Goal: Find specific page/section: Find specific page/section

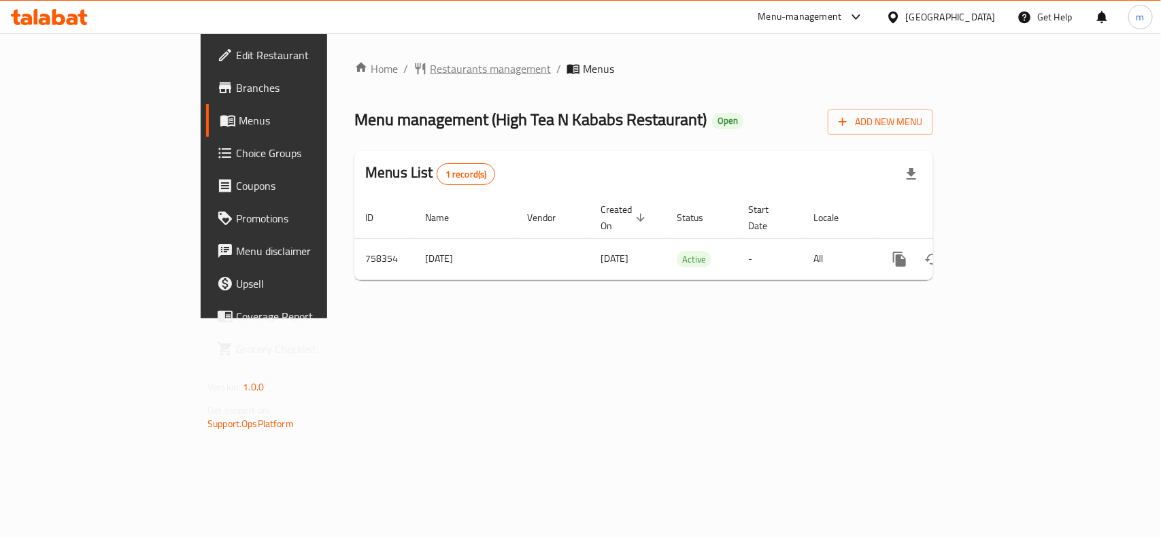
click at [430, 65] on span "Restaurants management" at bounding box center [490, 69] width 121 height 16
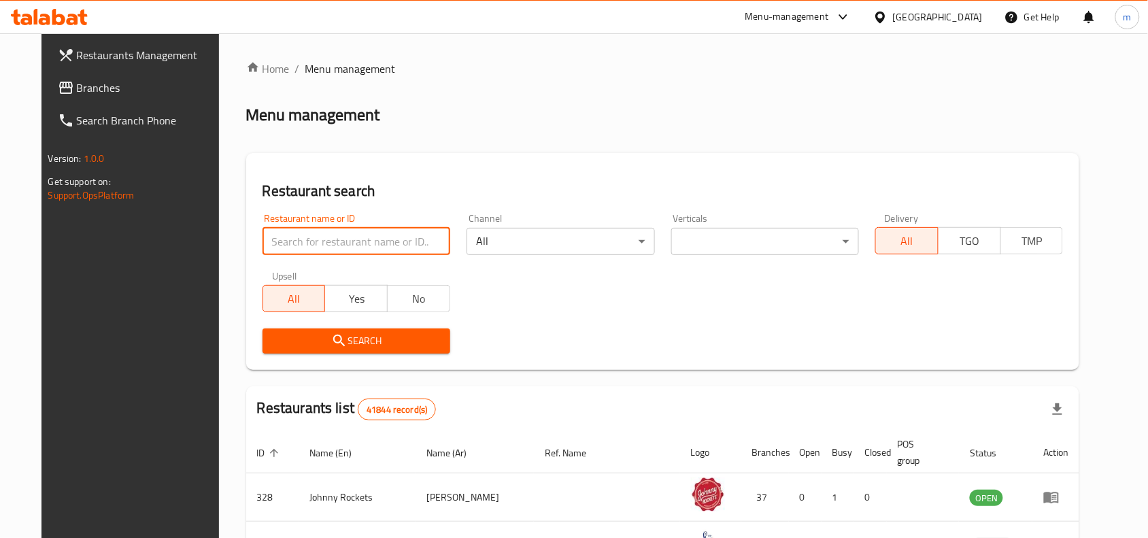
click at [305, 243] on input "search" at bounding box center [357, 241] width 188 height 27
paste input "649966"
type input "649966"
click button "Search" at bounding box center [357, 340] width 188 height 25
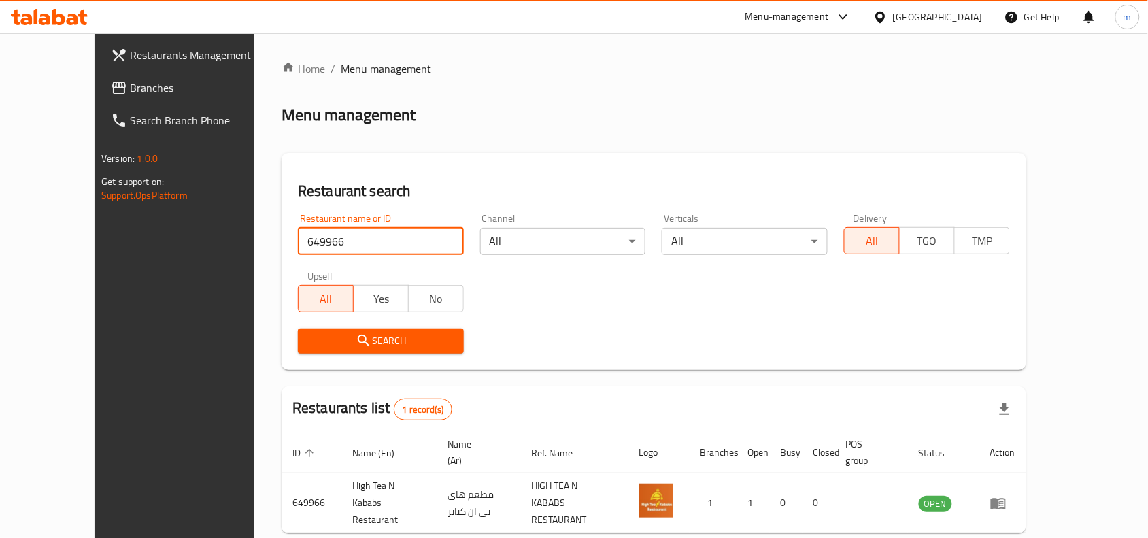
click button "Search" at bounding box center [381, 340] width 166 height 25
click at [332, 240] on input "649966" at bounding box center [381, 241] width 166 height 27
click button "Search" at bounding box center [381, 340] width 166 height 25
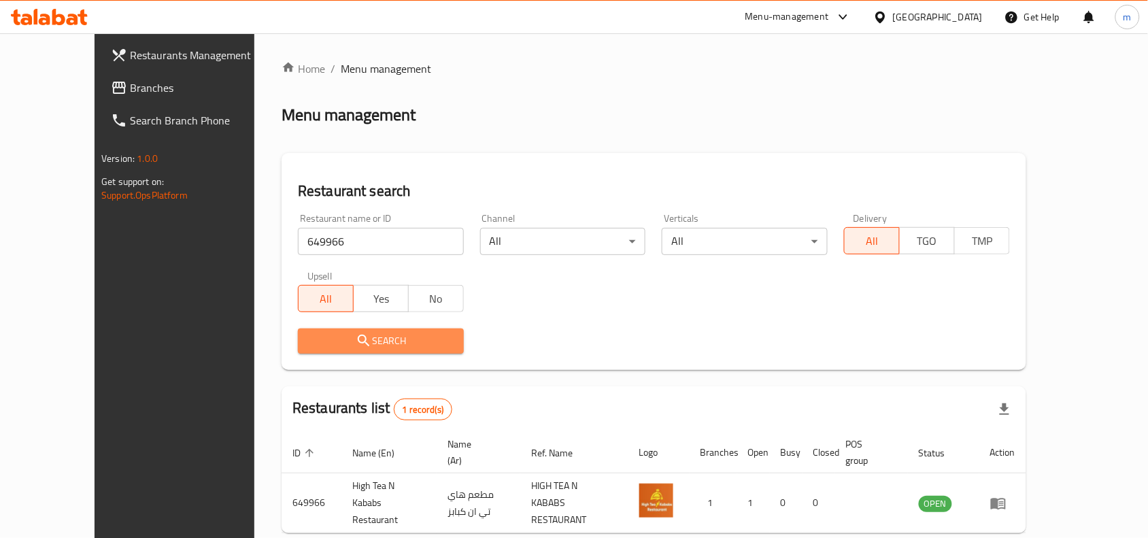
click at [371, 335] on span "Search" at bounding box center [381, 341] width 144 height 17
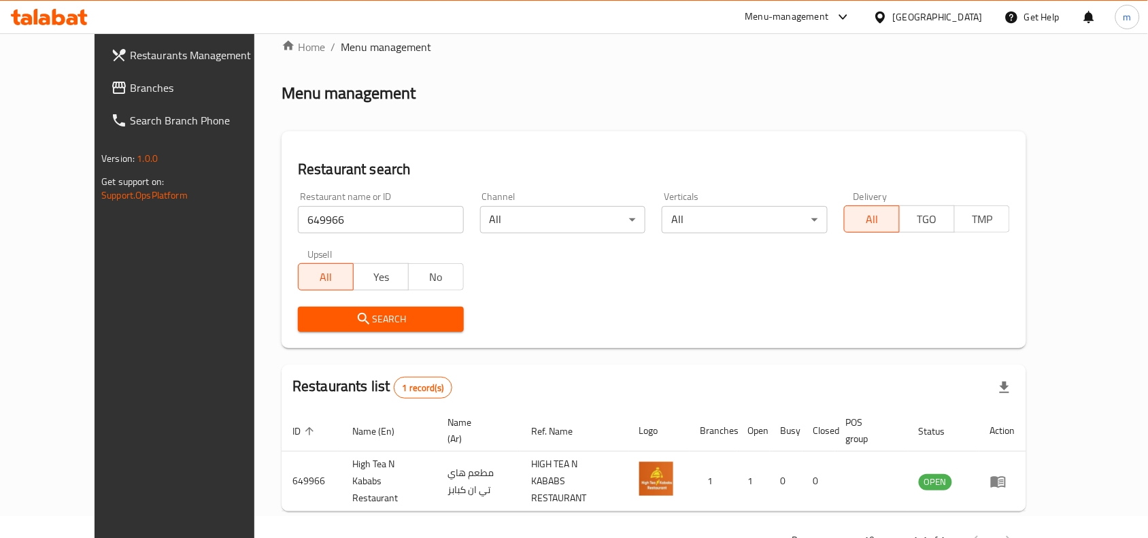
scroll to position [58, 0]
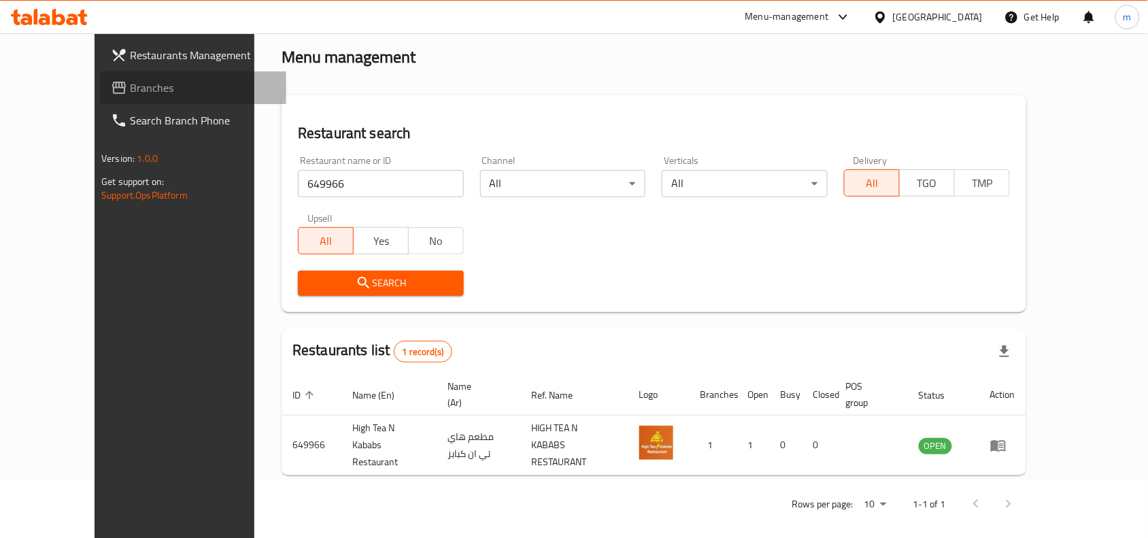
click at [130, 87] on span "Branches" at bounding box center [203, 88] width 146 height 16
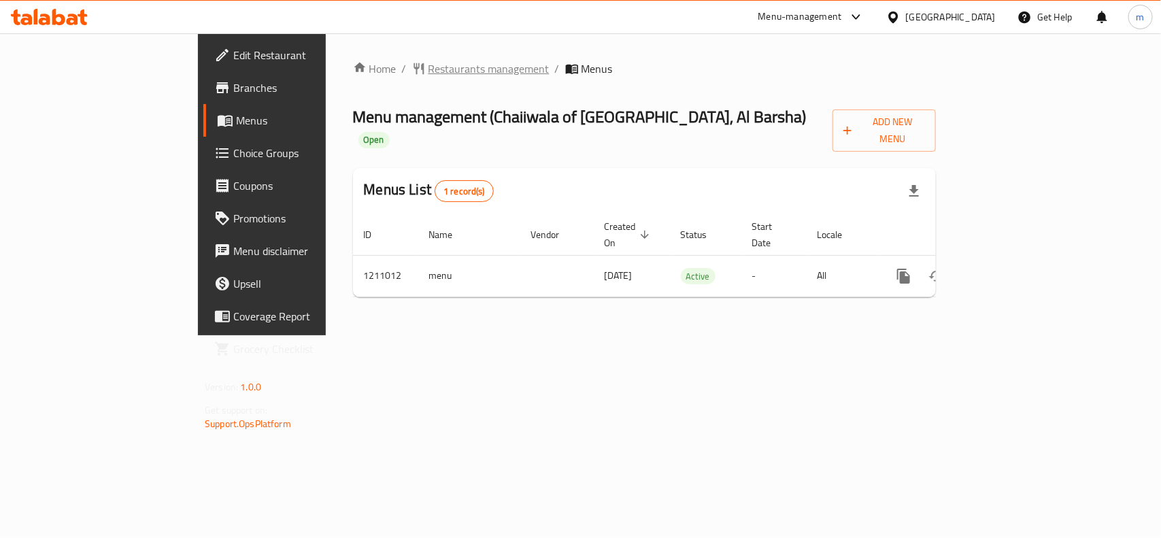
click at [428, 62] on span "Restaurants management" at bounding box center [488, 69] width 121 height 16
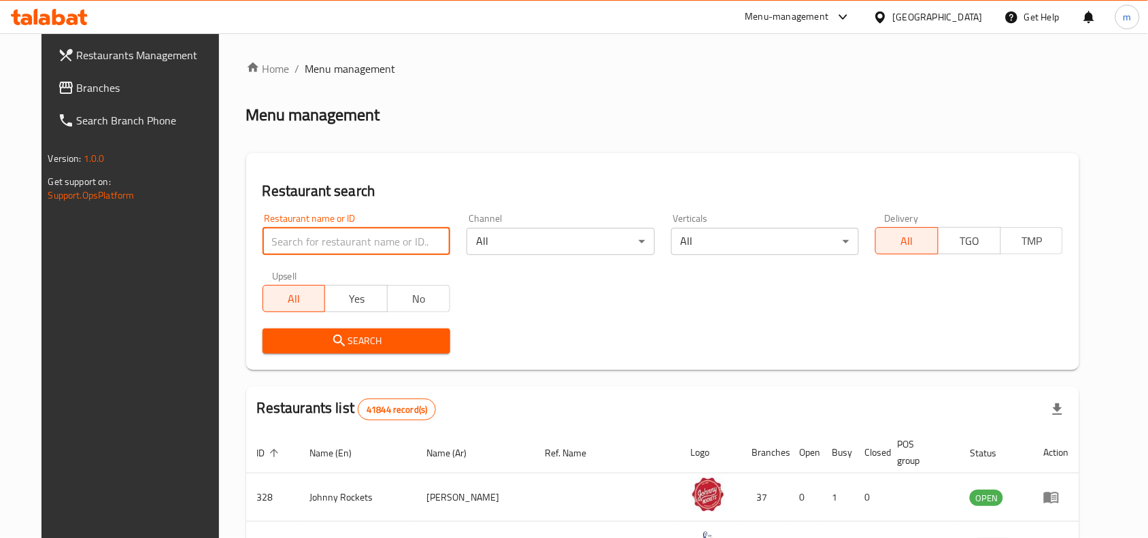
click at [289, 246] on input "search" at bounding box center [357, 241] width 188 height 27
paste input "671255"
type input "671255"
click button "Search" at bounding box center [357, 340] width 188 height 25
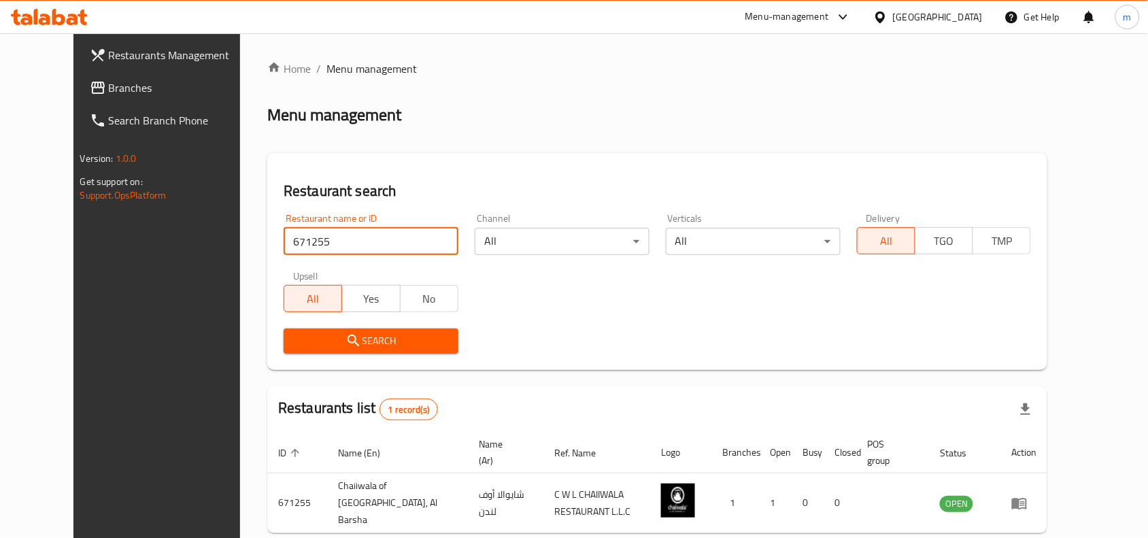
click at [79, 102] on link "Branches" at bounding box center [172, 87] width 186 height 33
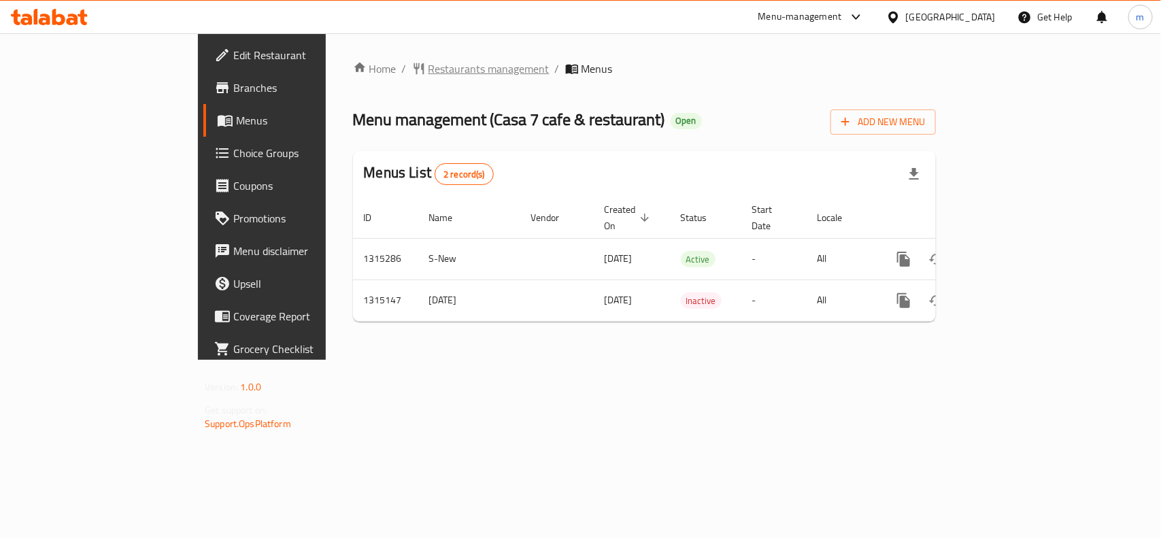
click at [428, 61] on span "Restaurants management" at bounding box center [488, 69] width 121 height 16
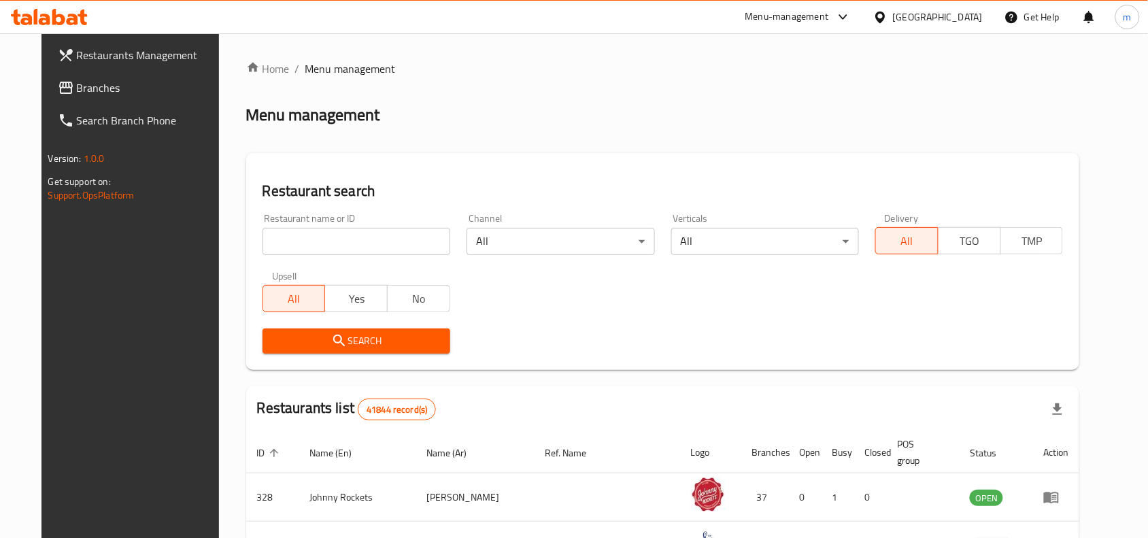
click at [263, 233] on input "search" at bounding box center [357, 241] width 188 height 27
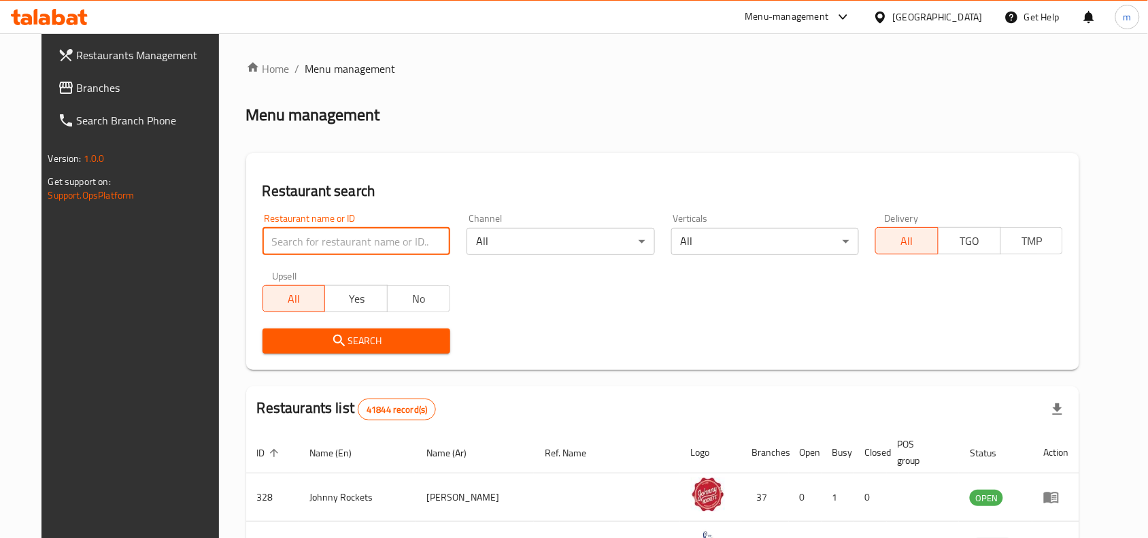
paste input "706823"
type input "706823"
click button "Search" at bounding box center [357, 340] width 188 height 25
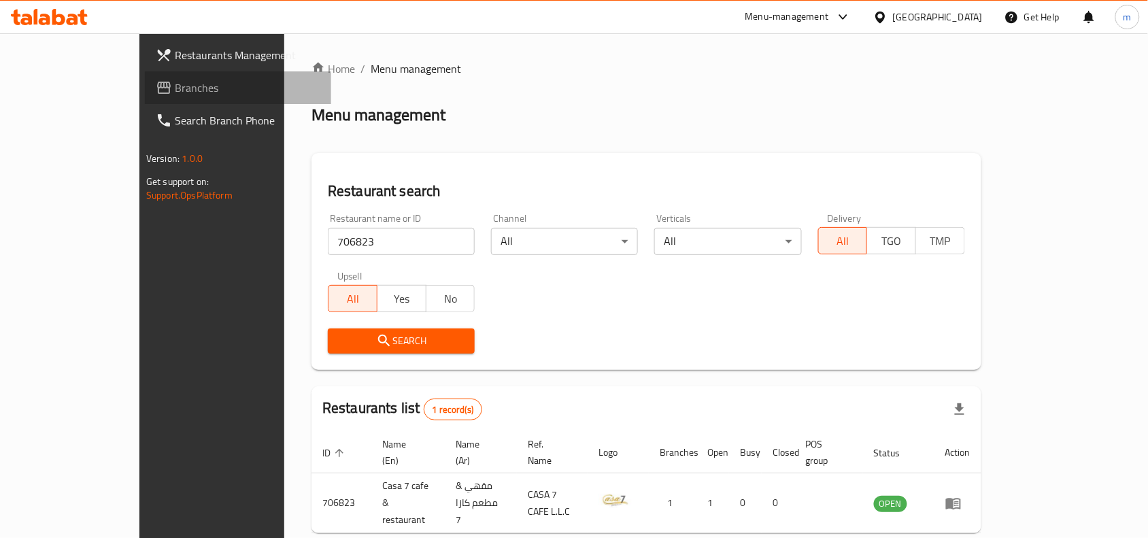
click at [175, 84] on span "Branches" at bounding box center [248, 88] width 146 height 16
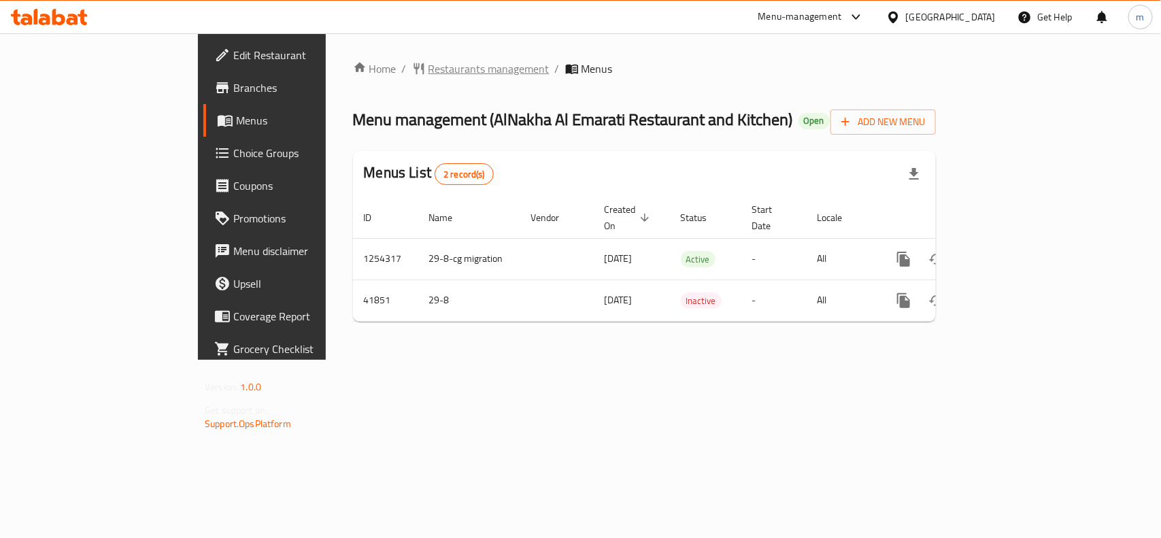
click at [428, 61] on span "Restaurants management" at bounding box center [488, 69] width 121 height 16
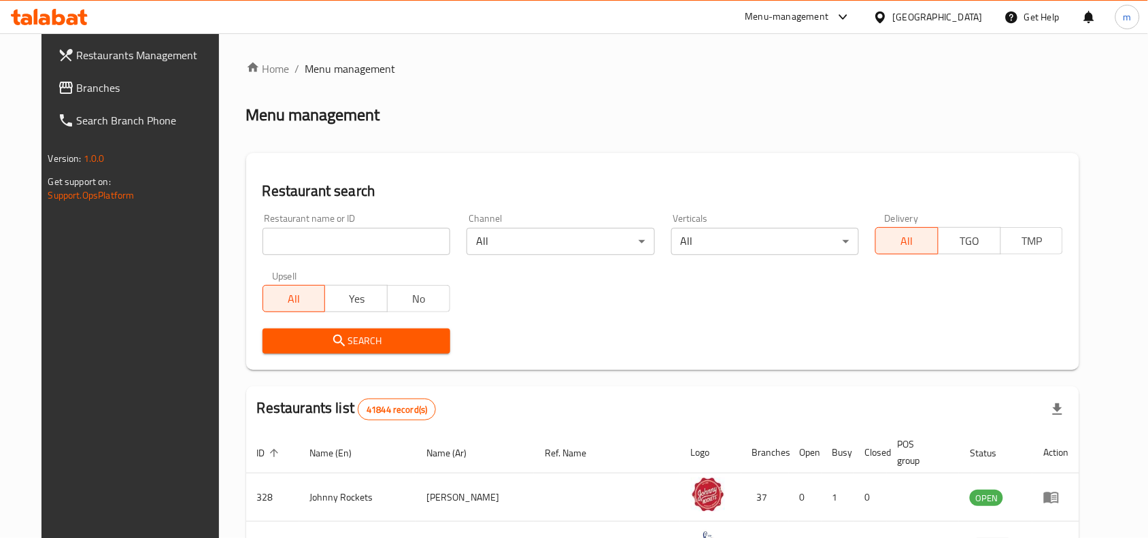
click at [293, 255] on div "Restaurant name or ID Restaurant name or ID" at bounding box center [356, 234] width 204 height 58
click at [267, 243] on input "search" at bounding box center [357, 241] width 188 height 27
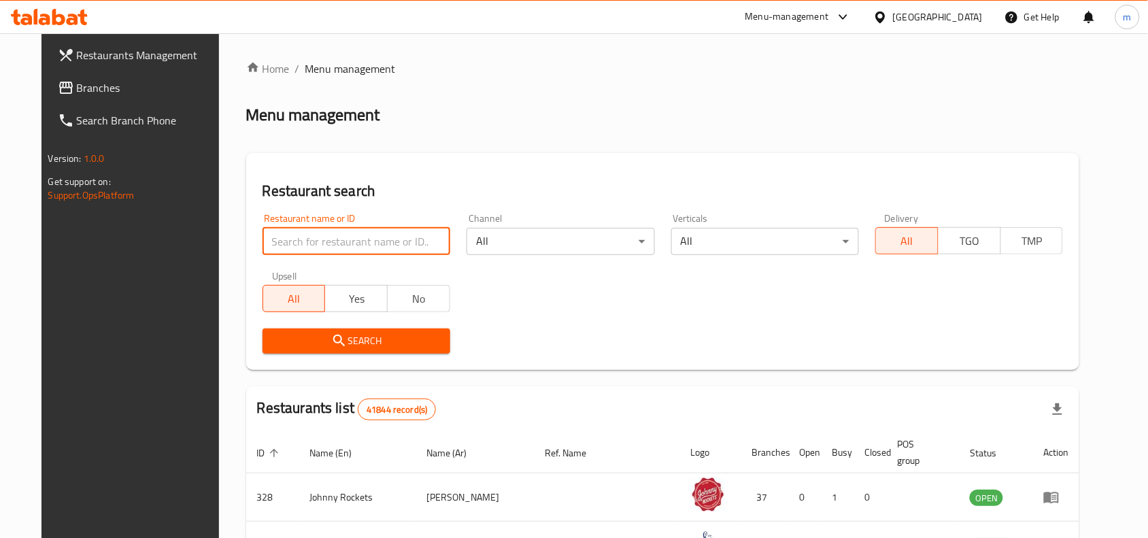
paste input "21838"
type input "21838"
click button "Search" at bounding box center [357, 340] width 188 height 25
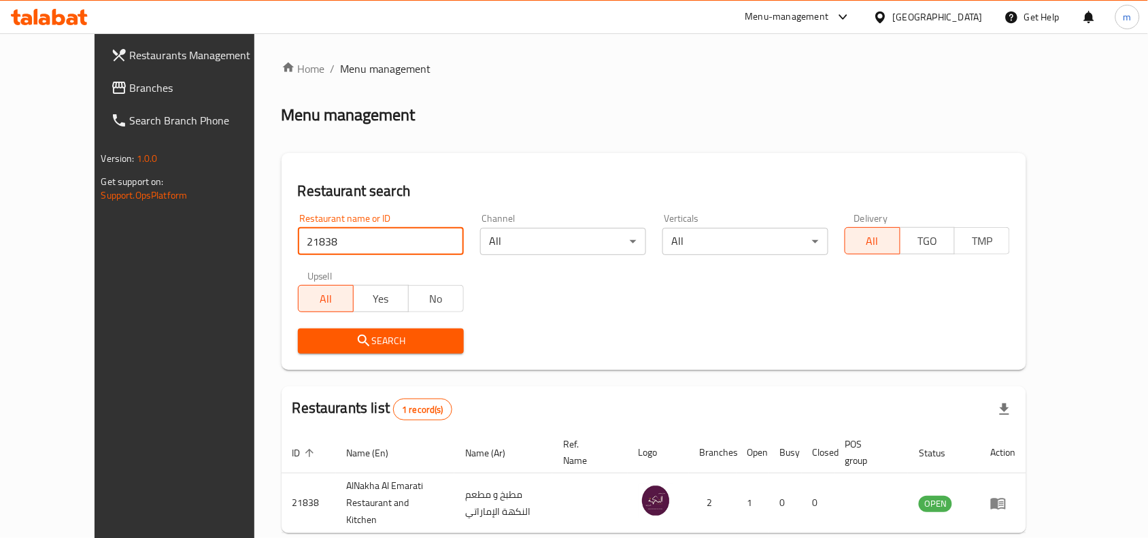
click at [112, 86] on icon at bounding box center [119, 88] width 14 height 12
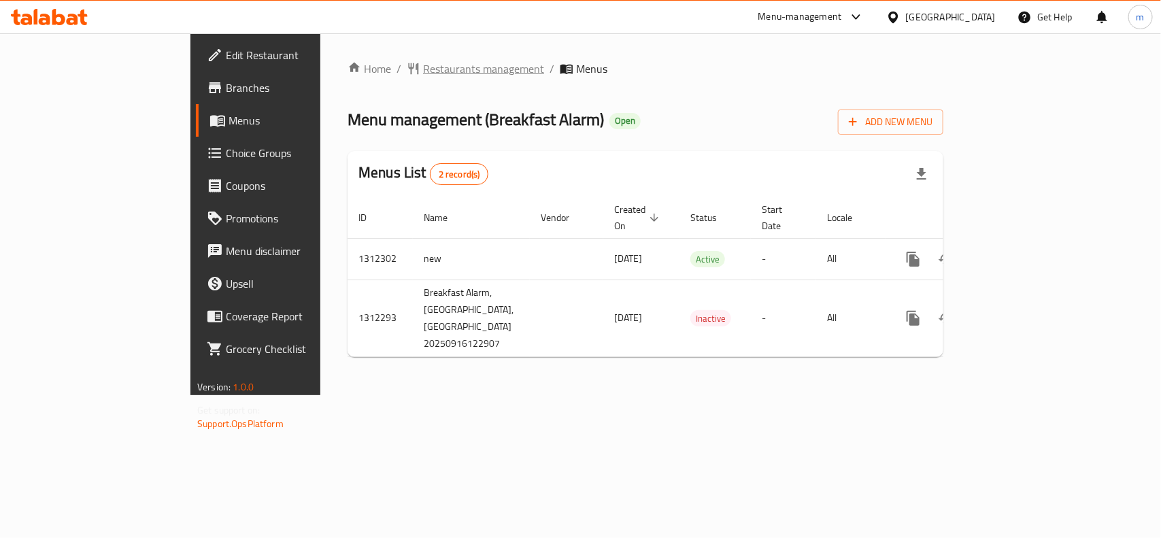
click at [423, 65] on span "Restaurants management" at bounding box center [483, 69] width 121 height 16
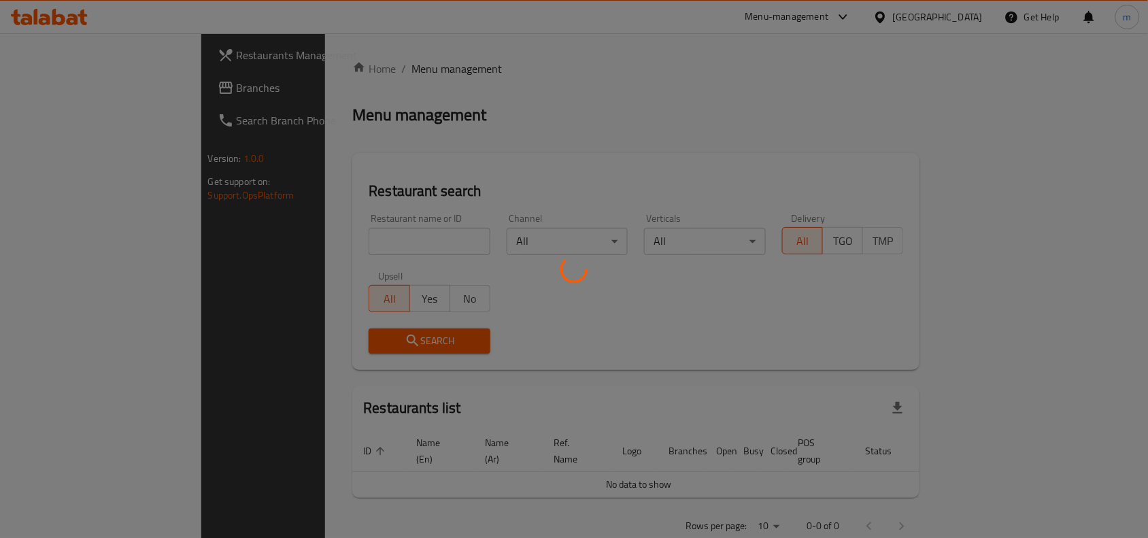
click at [281, 237] on div at bounding box center [574, 269] width 1148 height 538
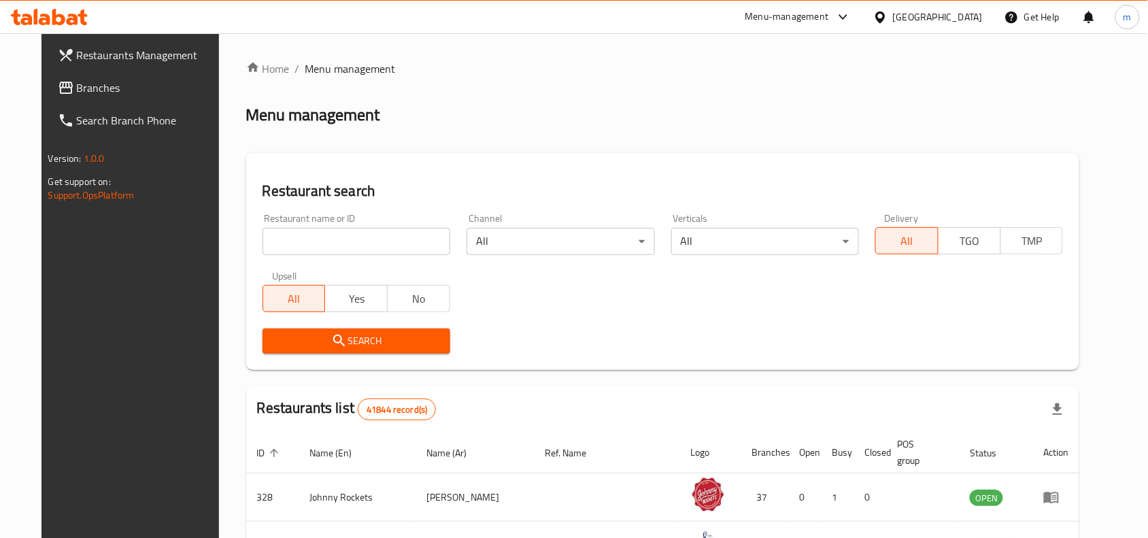
click at [263, 229] on input "search" at bounding box center [357, 241] width 188 height 27
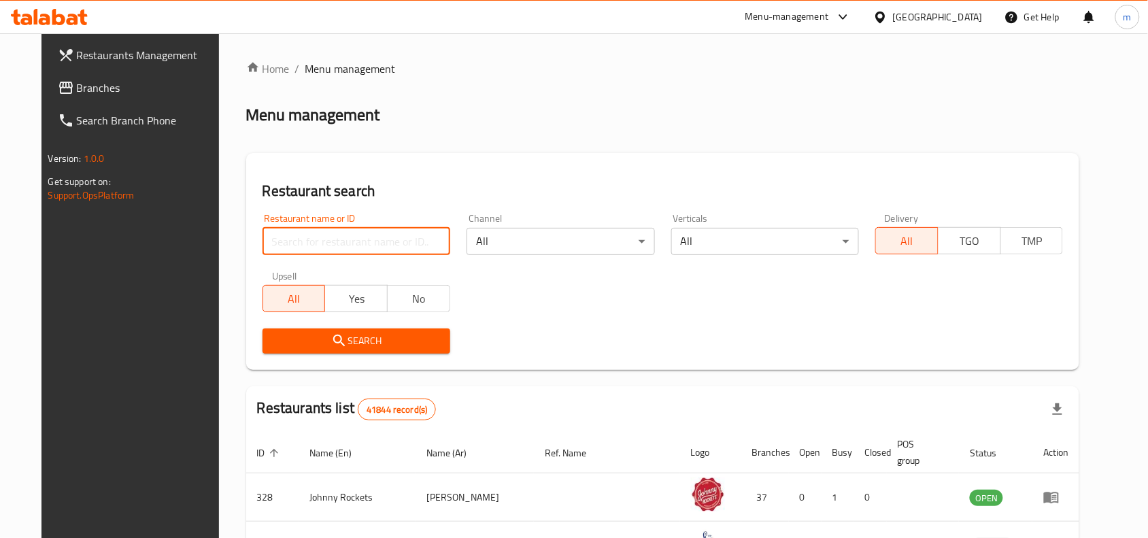
paste input "706063"
type input "706063"
click button "Search" at bounding box center [357, 340] width 188 height 25
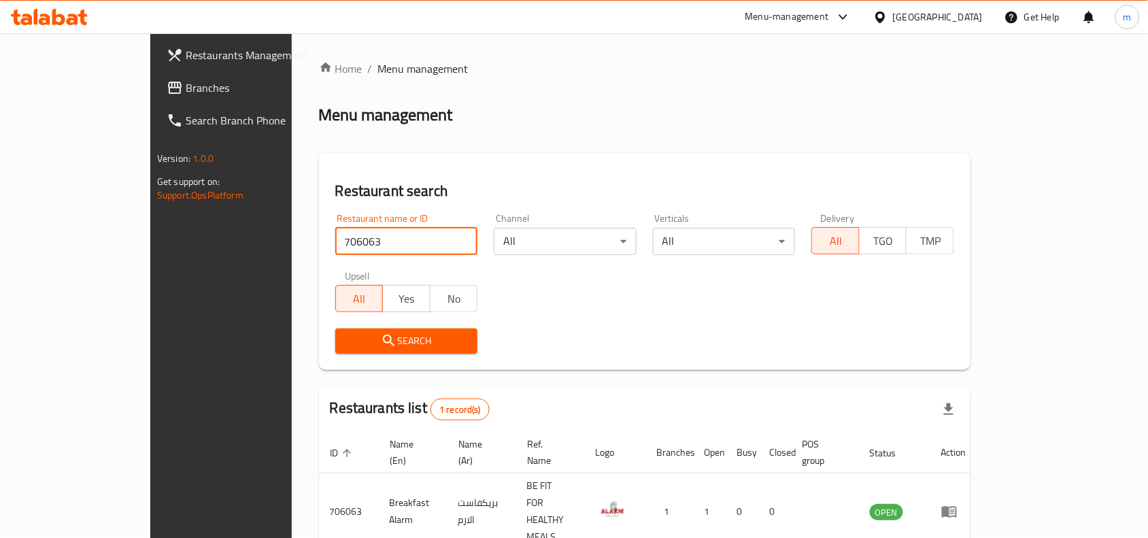
click at [186, 83] on span "Branches" at bounding box center [259, 88] width 146 height 16
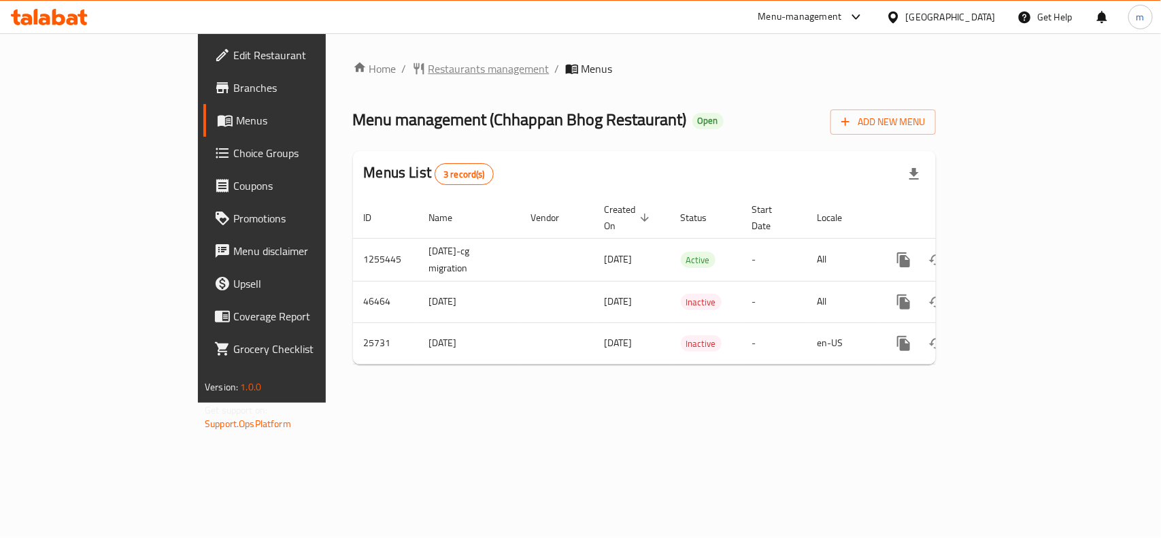
click at [428, 77] on span "Restaurants management" at bounding box center [488, 69] width 121 height 16
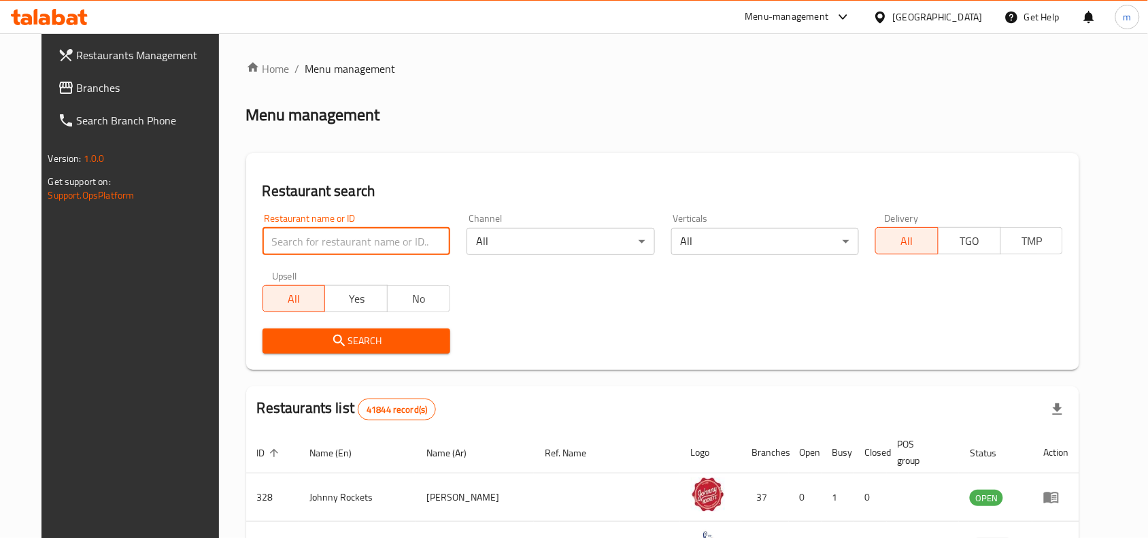
click at [263, 249] on input "search" at bounding box center [357, 241] width 188 height 27
paste input "13163"
type input "13163"
click button "Search" at bounding box center [357, 340] width 188 height 25
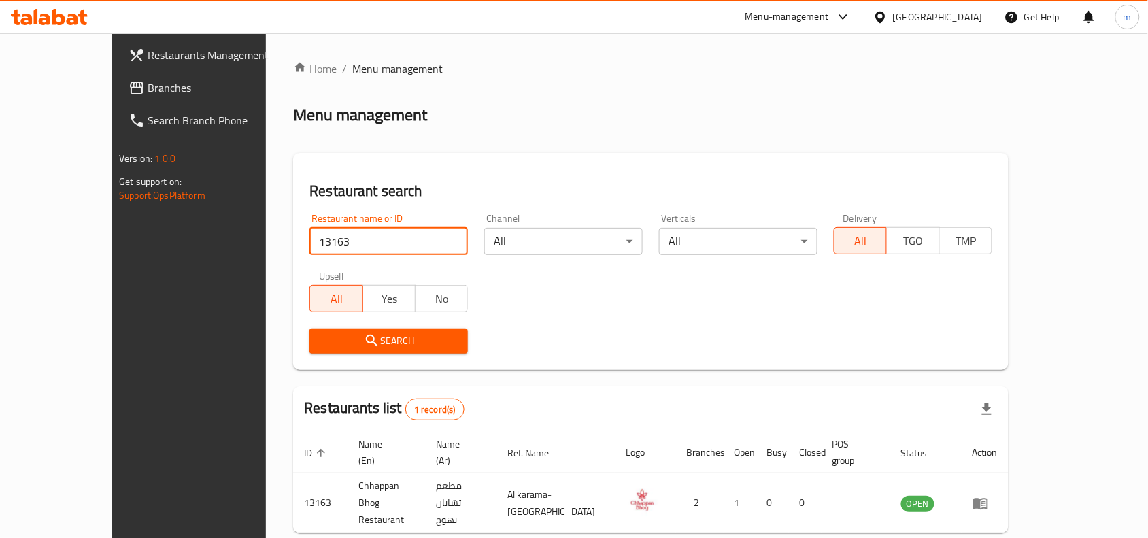
click at [67, 12] on icon at bounding box center [49, 17] width 77 height 16
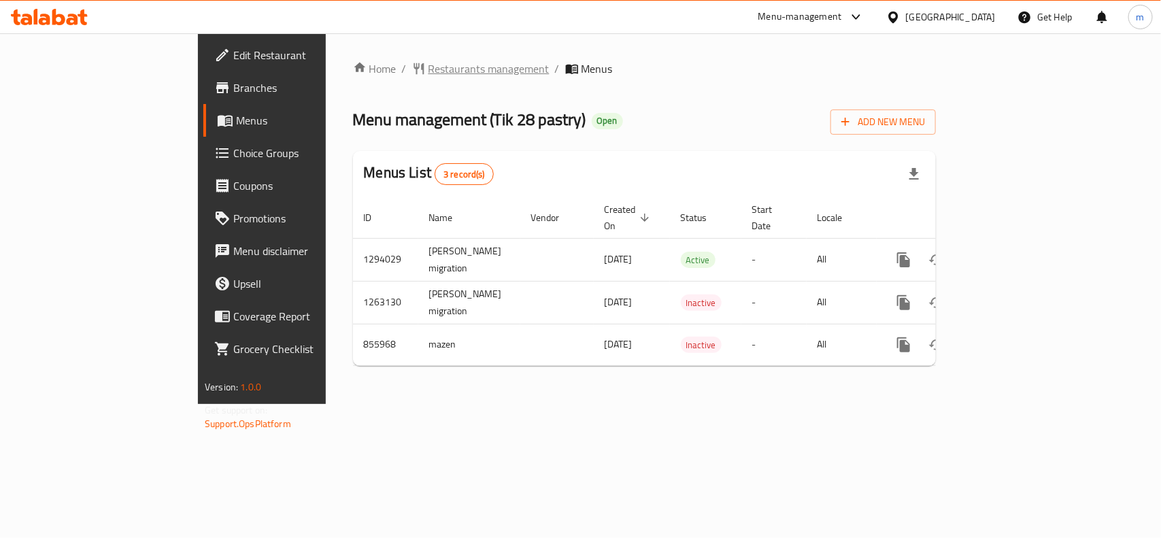
click at [428, 63] on span "Restaurants management" at bounding box center [488, 69] width 121 height 16
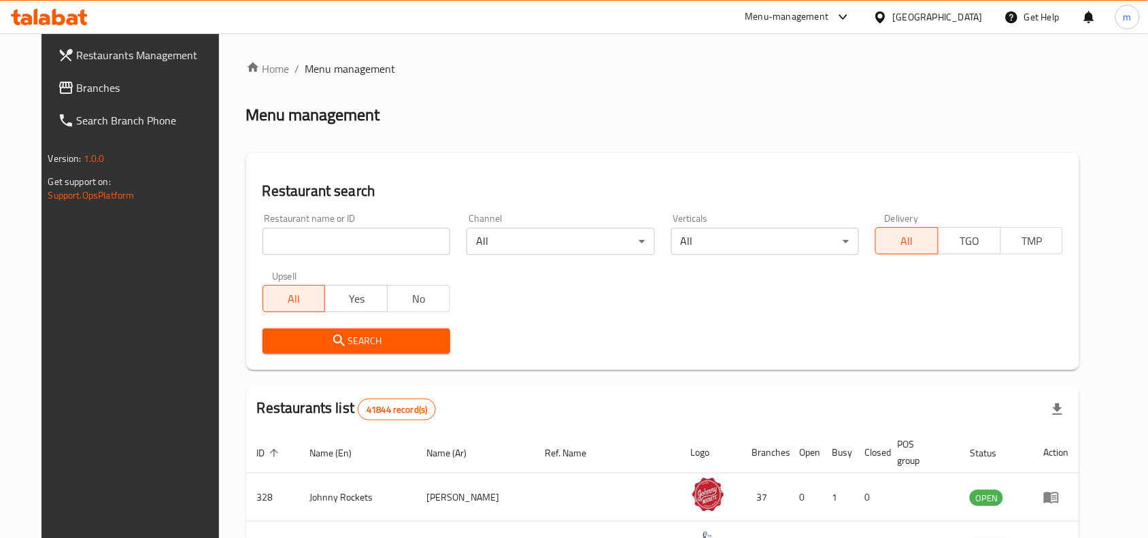
click at [280, 237] on input "search" at bounding box center [357, 241] width 188 height 27
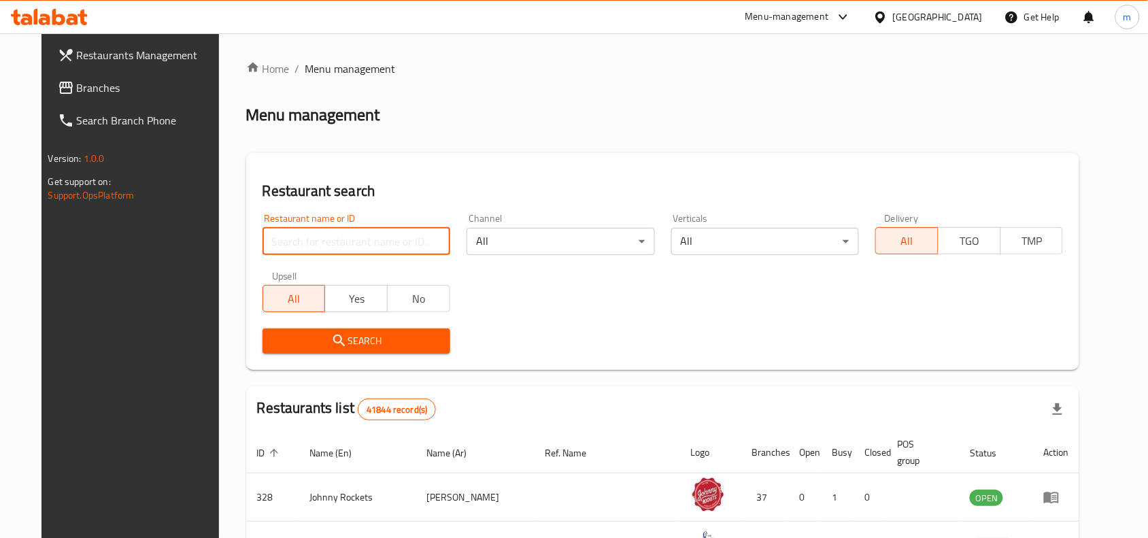
paste input "656609"
type input "656609"
click button "Search" at bounding box center [357, 340] width 188 height 25
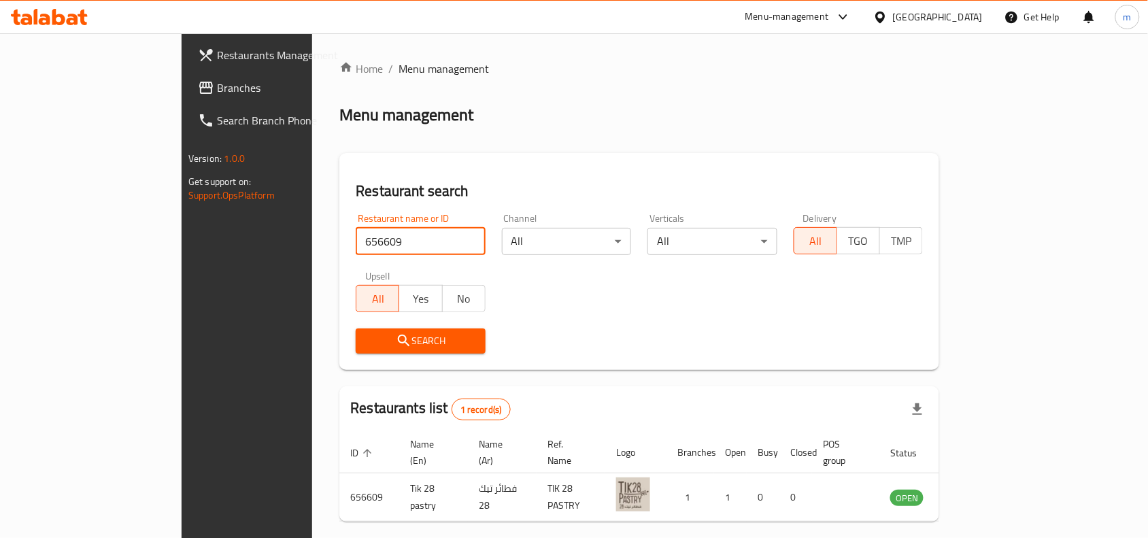
click at [217, 83] on span "Branches" at bounding box center [290, 88] width 146 height 16
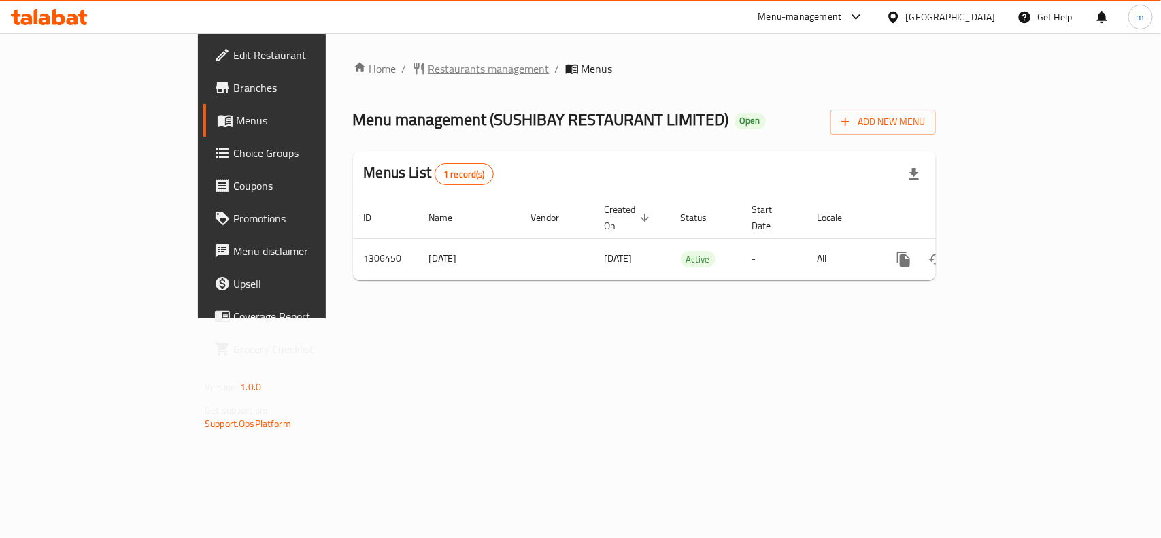
click at [428, 61] on span "Restaurants management" at bounding box center [488, 69] width 121 height 16
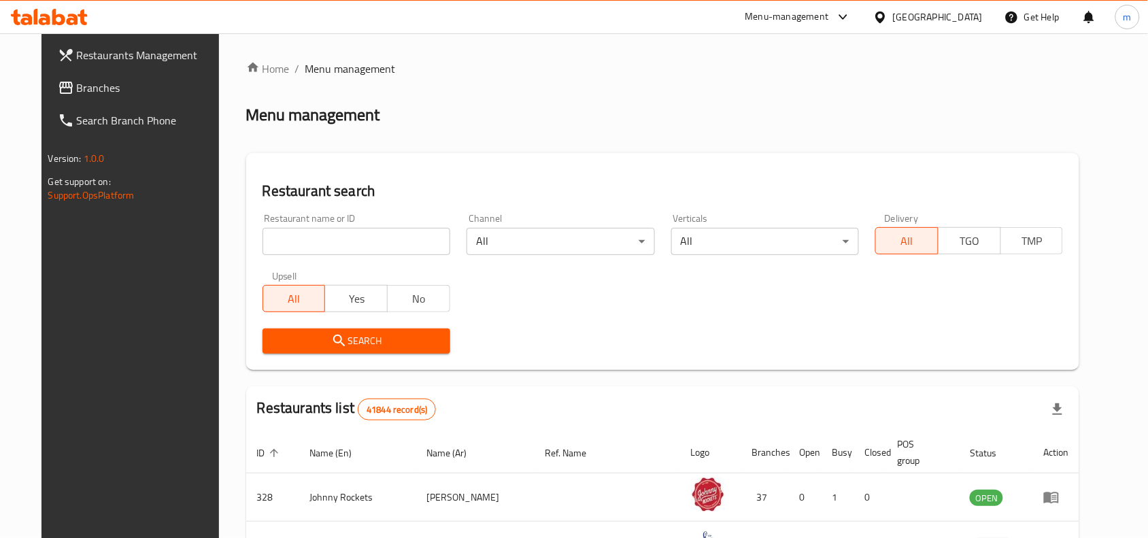
drag, startPoint x: 262, startPoint y: 236, endPoint x: 272, endPoint y: 222, distance: 17.0
click at [263, 236] on input "search" at bounding box center [357, 241] width 188 height 27
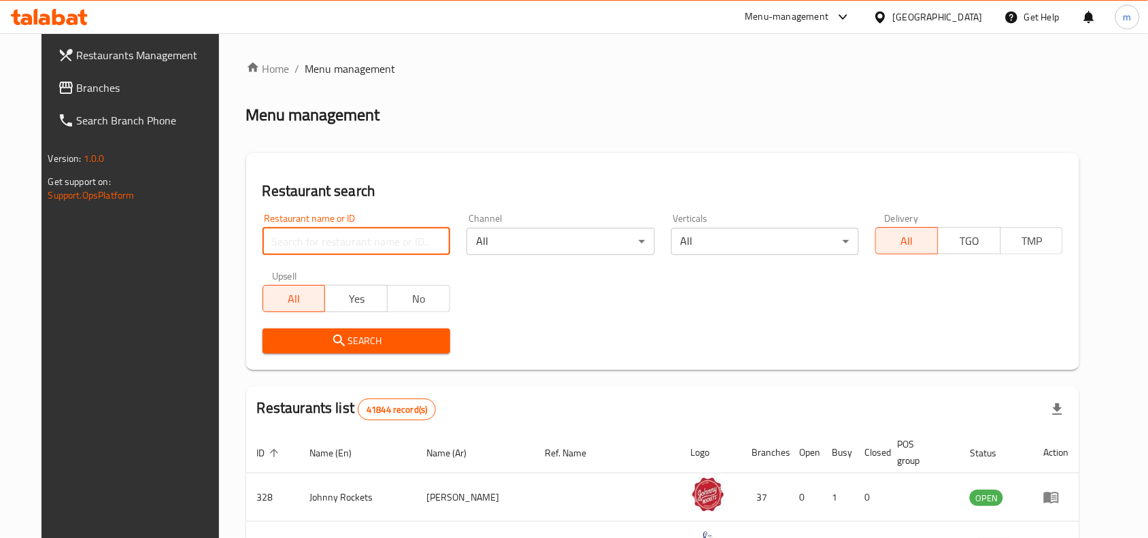
paste input "704091"
type input "704091"
click button "Search" at bounding box center [357, 340] width 188 height 25
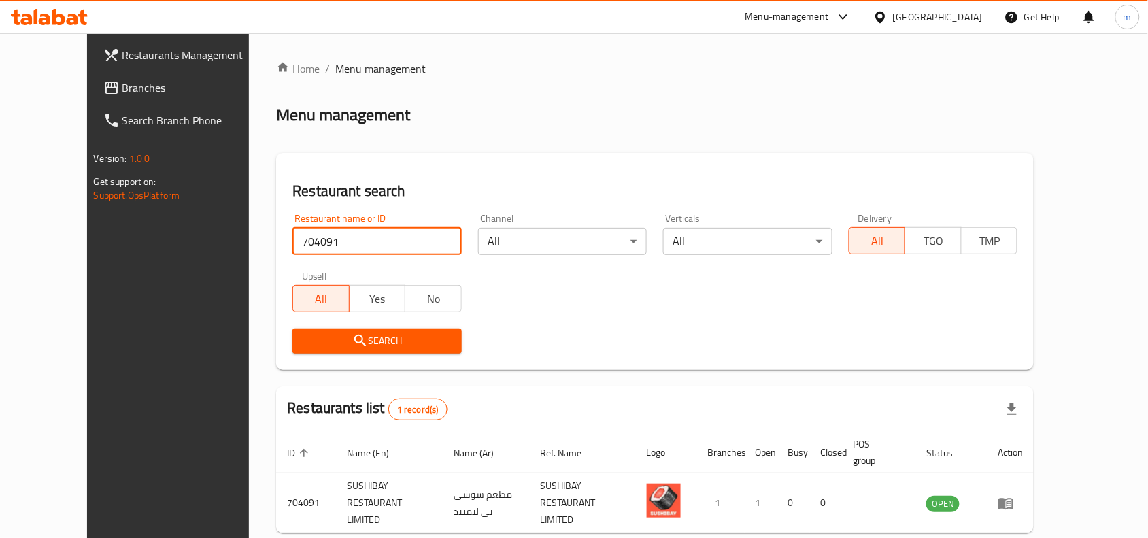
click at [103, 89] on icon at bounding box center [111, 88] width 16 height 16
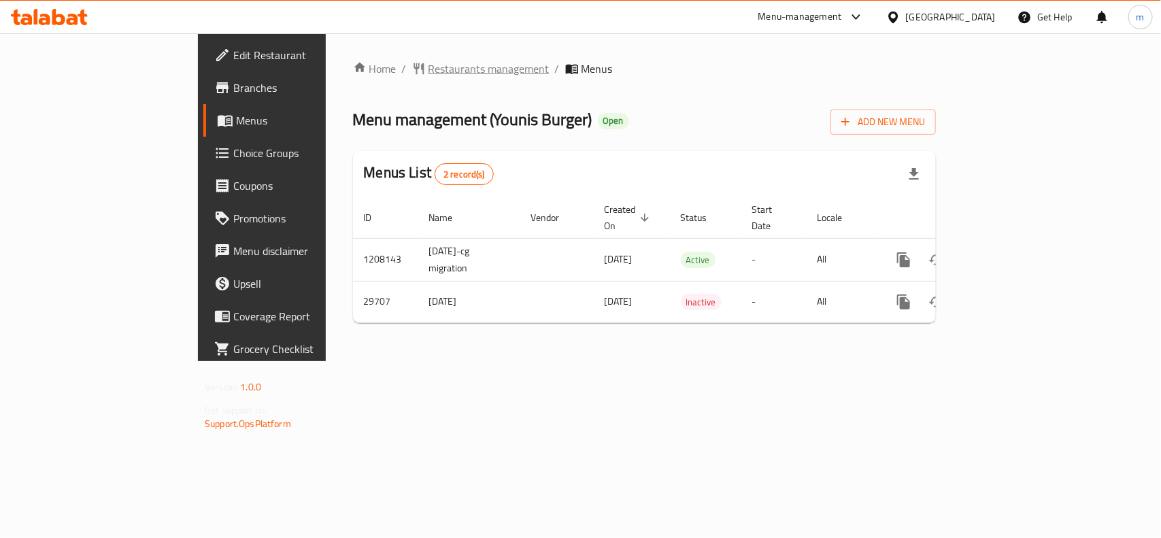
click at [428, 69] on span "Restaurants management" at bounding box center [488, 69] width 121 height 16
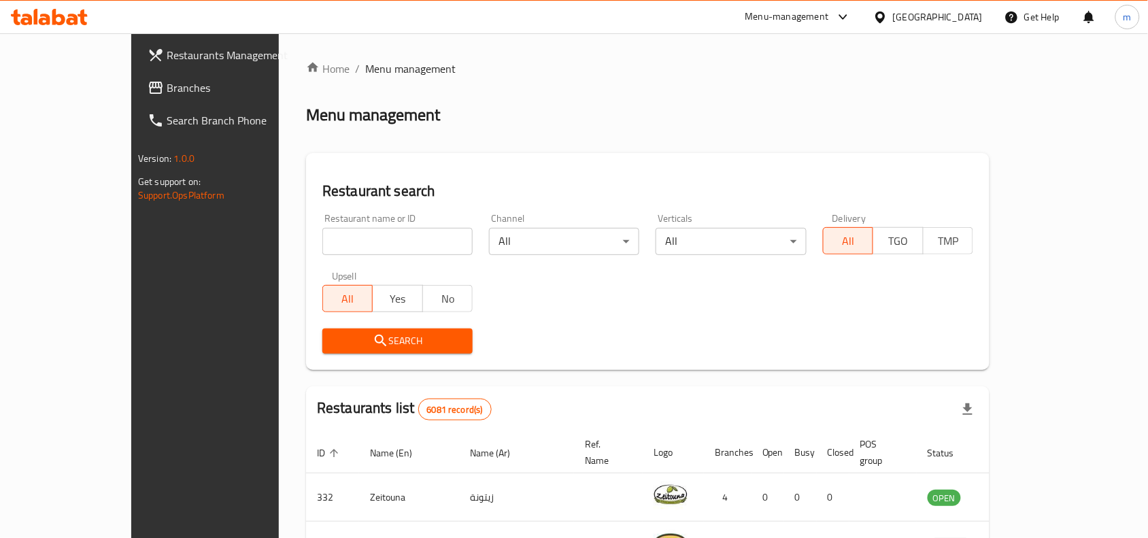
click at [322, 240] on input "search" at bounding box center [397, 241] width 150 height 27
paste input "15264"
type input "15264"
click button "Search" at bounding box center [397, 340] width 150 height 25
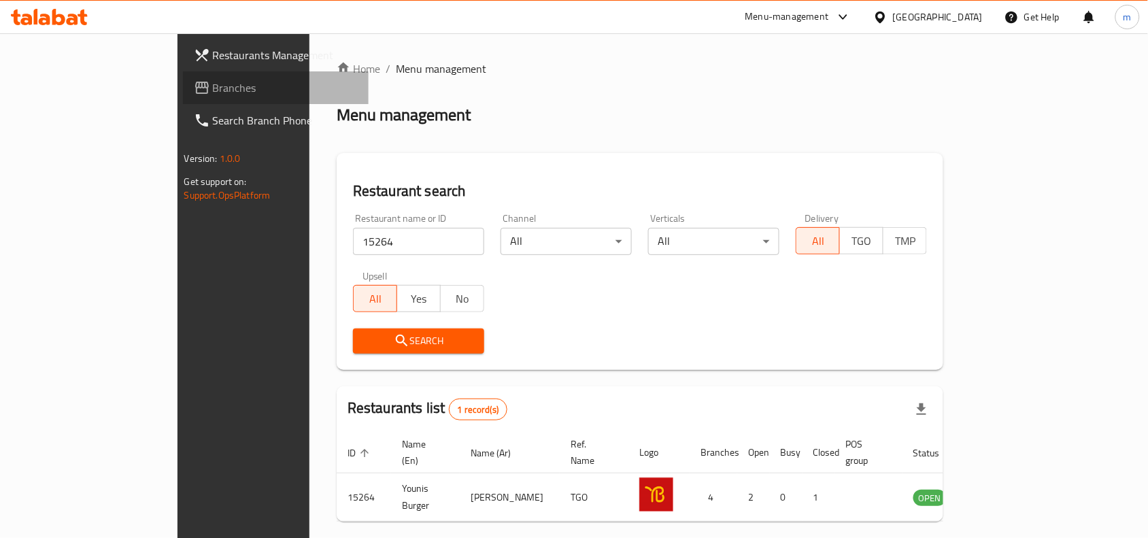
click at [213, 90] on span "Branches" at bounding box center [286, 88] width 146 height 16
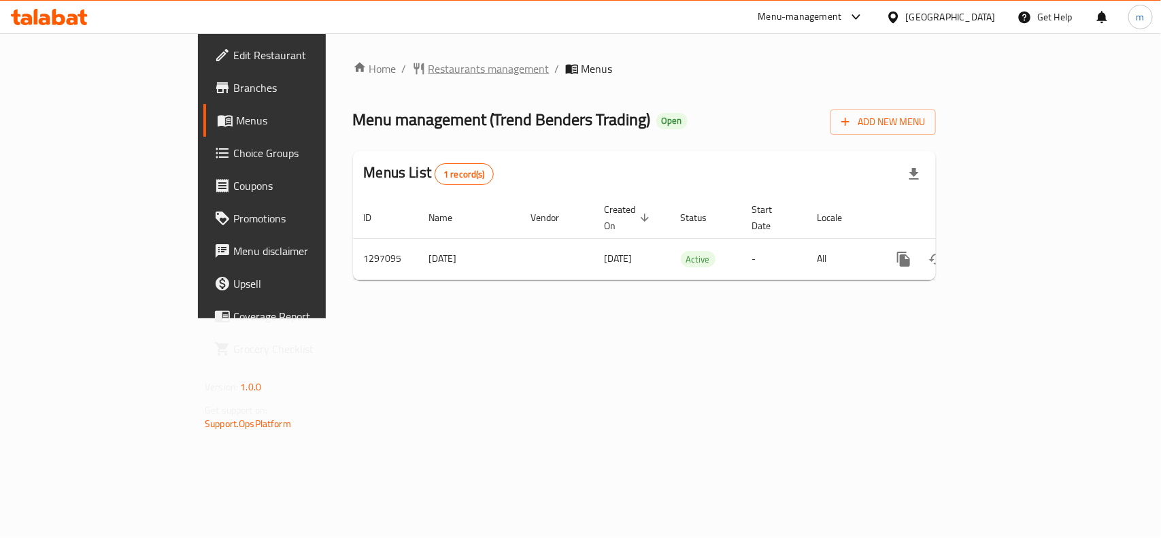
click at [428, 66] on span "Restaurants management" at bounding box center [488, 69] width 121 height 16
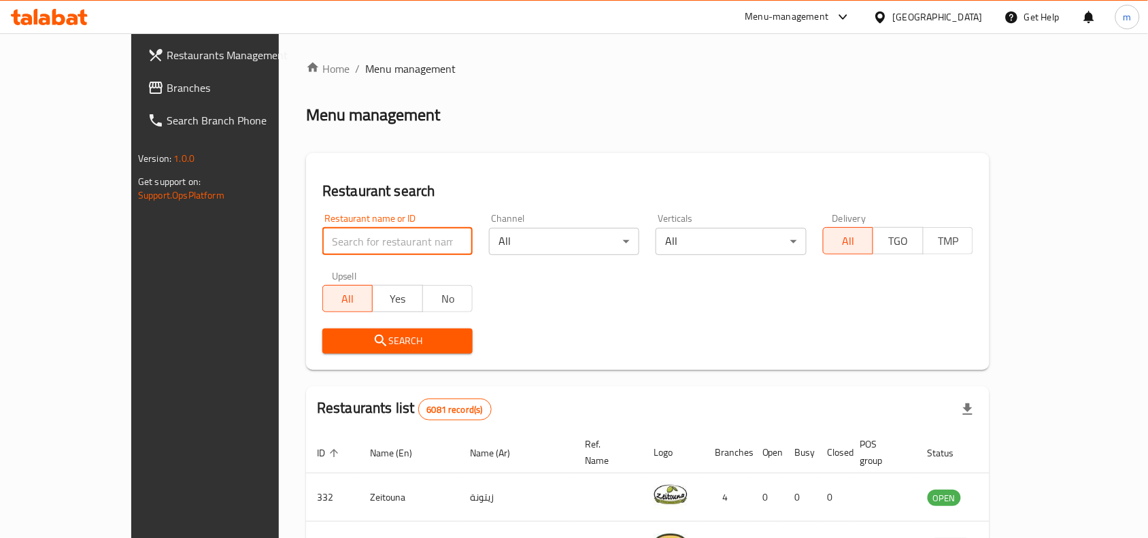
click at [322, 249] on input "search" at bounding box center [397, 241] width 150 height 27
paste input "700187"
type input "700187"
click button "Search" at bounding box center [397, 340] width 150 height 25
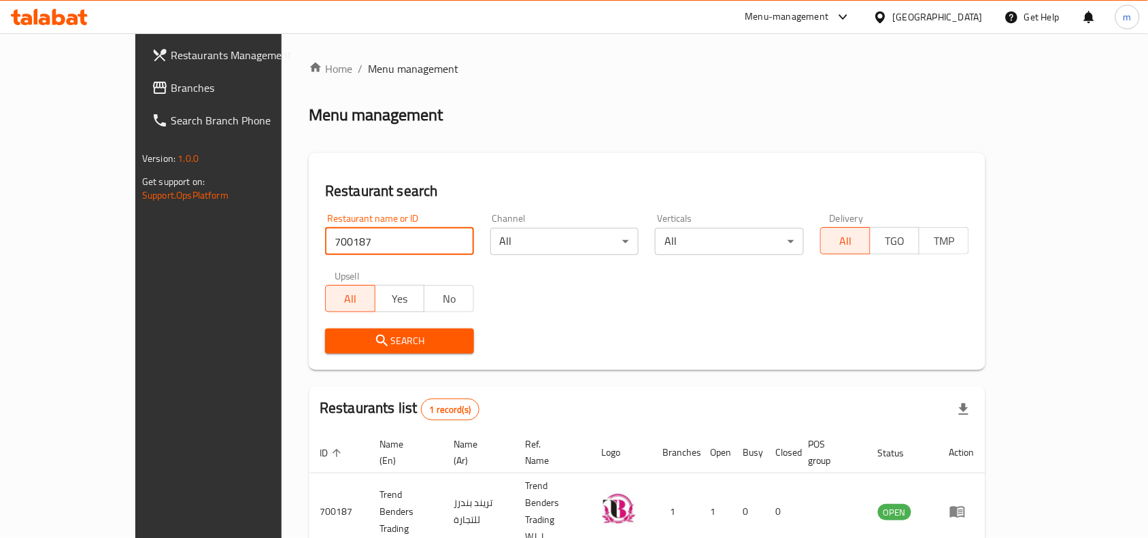
click at [171, 84] on span "Branches" at bounding box center [244, 88] width 146 height 16
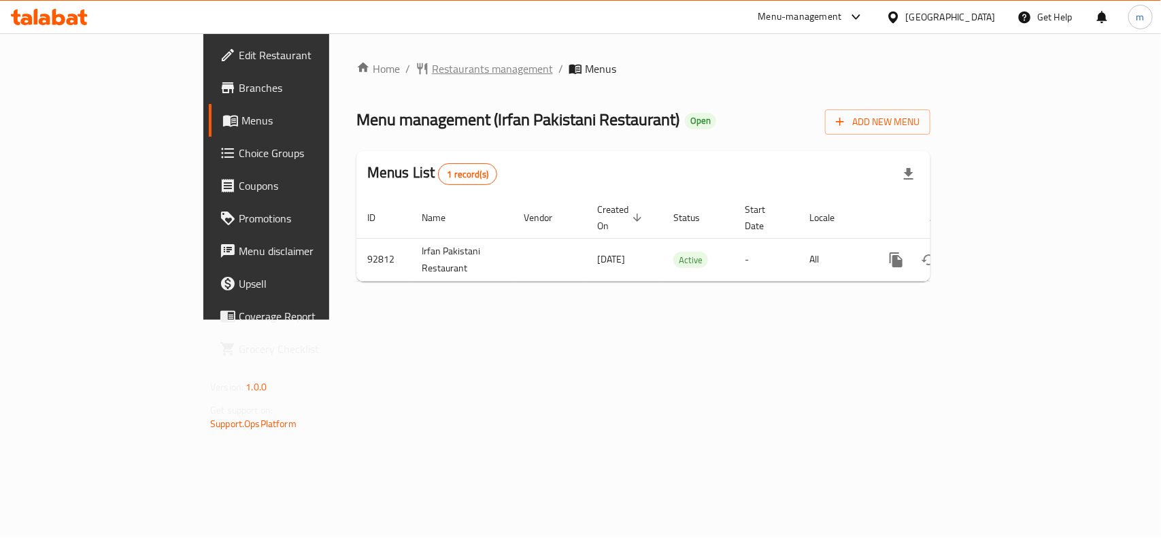
click at [432, 73] on span "Restaurants management" at bounding box center [492, 69] width 121 height 16
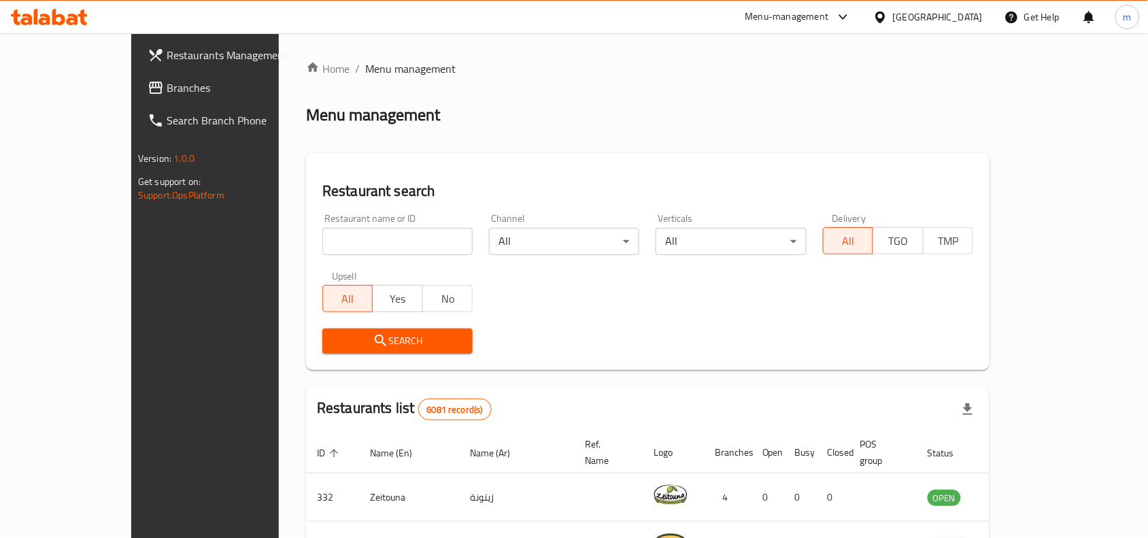
click at [322, 236] on input "search" at bounding box center [397, 241] width 150 height 27
paste input "601747"
type input "601747"
click button "Search" at bounding box center [397, 340] width 150 height 25
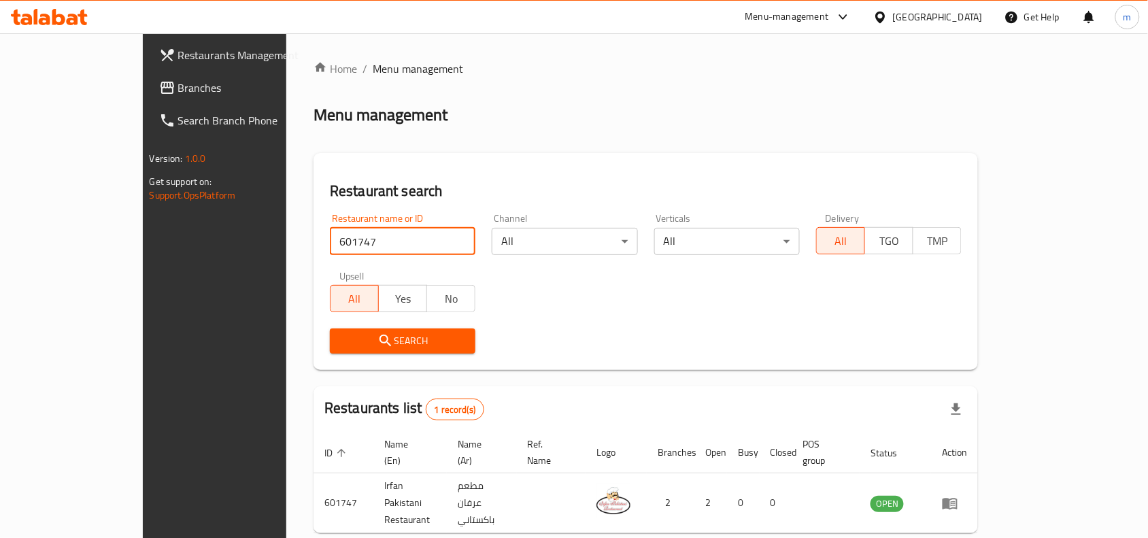
click at [178, 82] on span "Branches" at bounding box center [251, 88] width 146 height 16
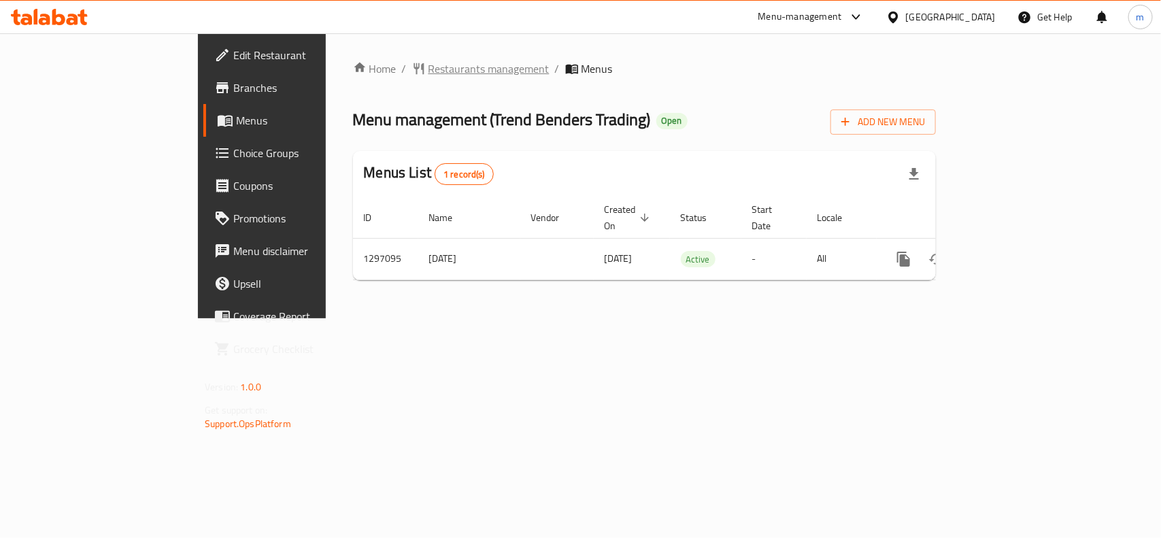
click at [428, 70] on span "Restaurants management" at bounding box center [488, 69] width 121 height 16
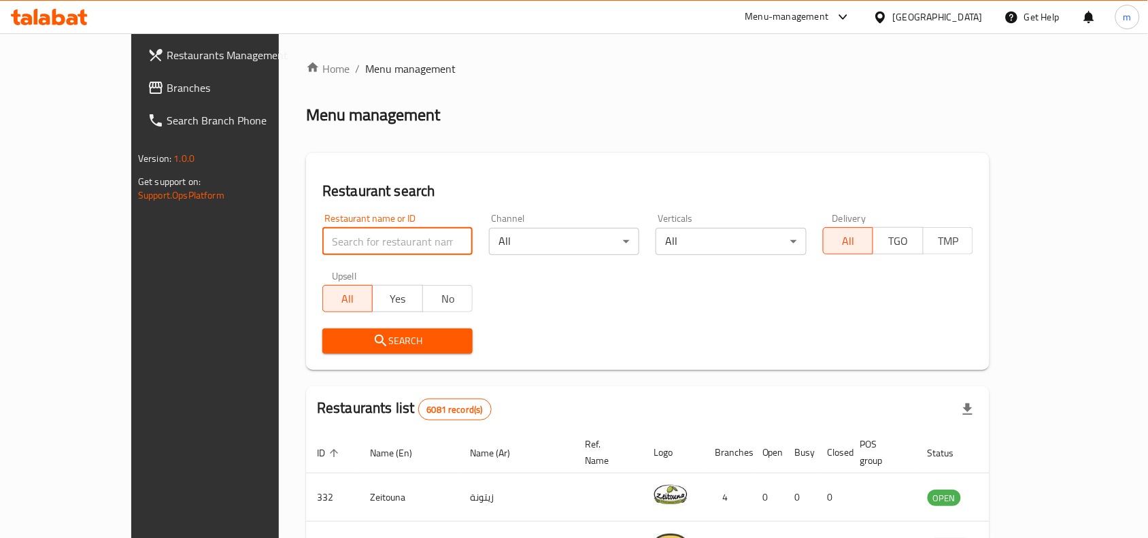
click at [322, 245] on input "search" at bounding box center [397, 241] width 150 height 27
paste input "700187"
type input "700187"
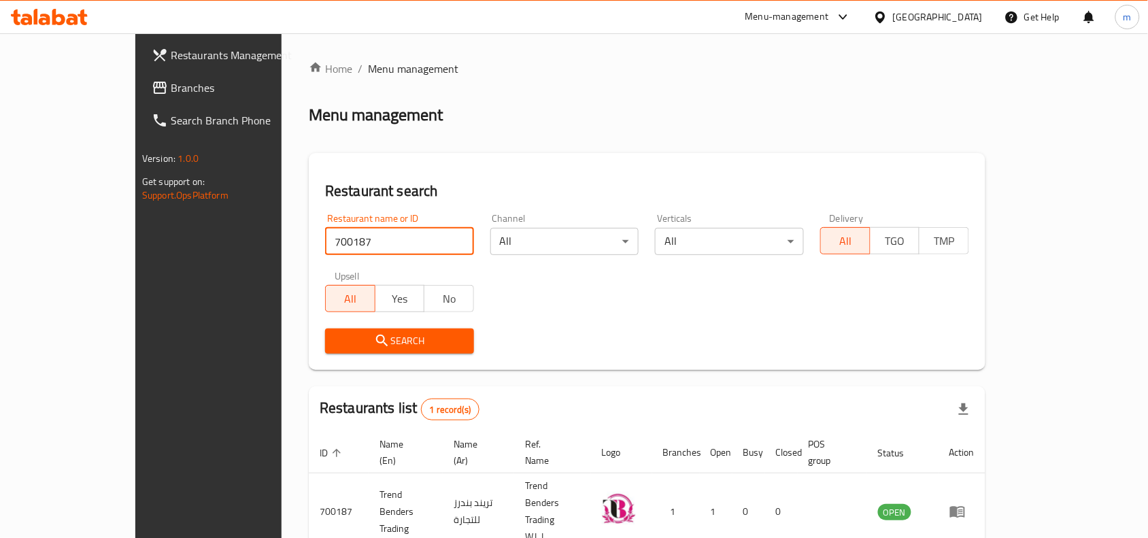
click at [141, 67] on link "Restaurants Management" at bounding box center [234, 55] width 186 height 33
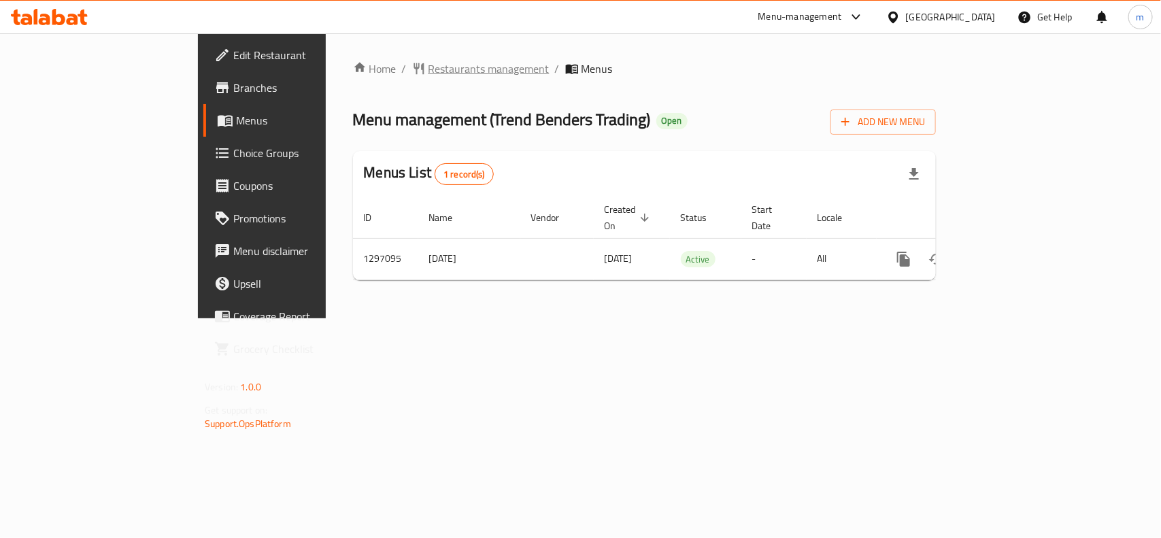
click at [428, 73] on span "Restaurants management" at bounding box center [488, 69] width 121 height 16
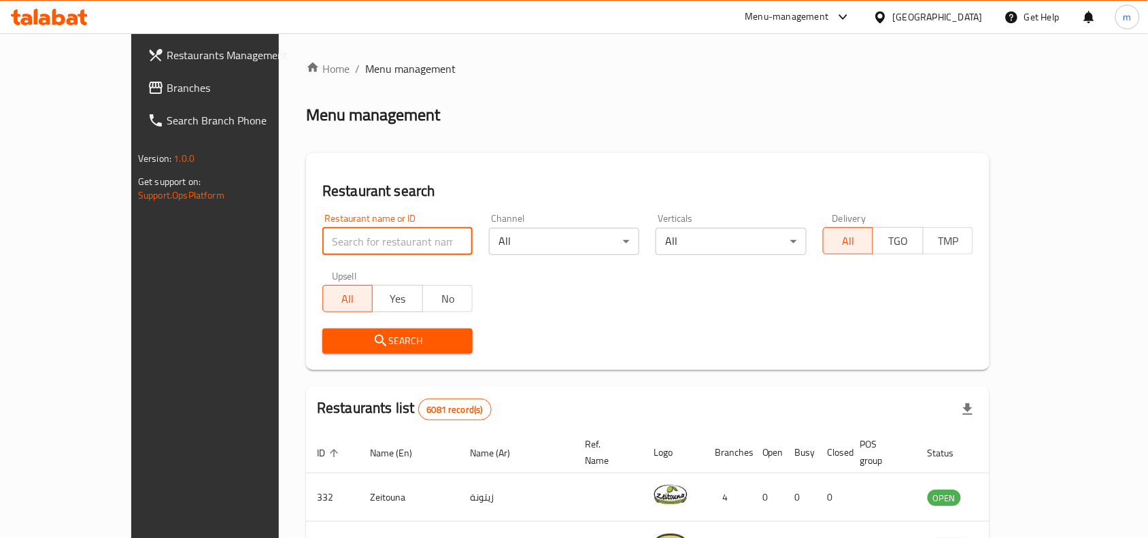
click at [322, 237] on input "search" at bounding box center [397, 241] width 150 height 27
paste input "700187"
type input "700187"
click button "Search" at bounding box center [397, 340] width 150 height 25
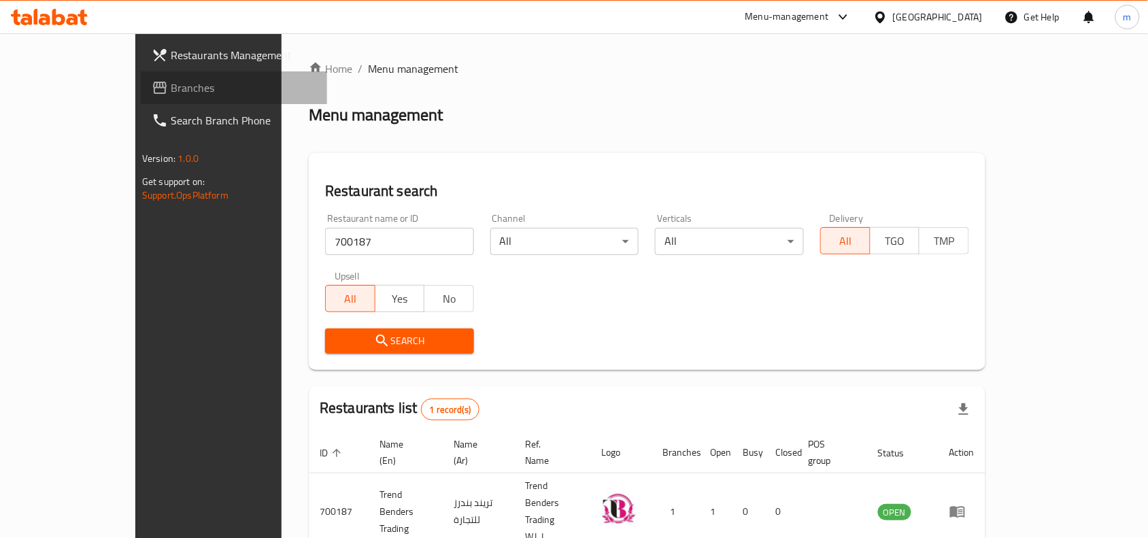
click at [171, 82] on span "Branches" at bounding box center [244, 88] width 146 height 16
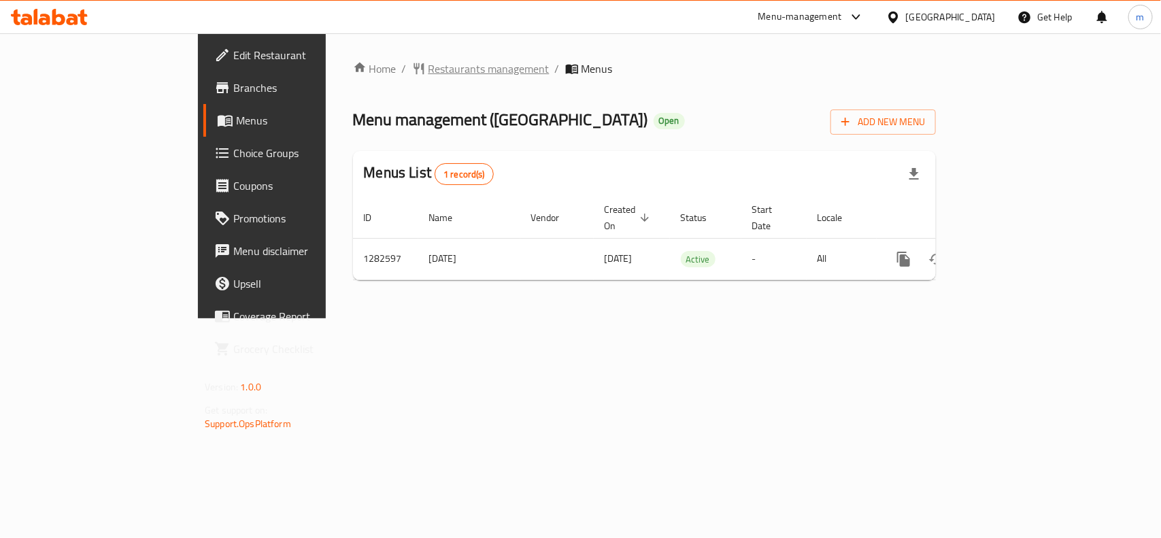
click at [428, 66] on span "Restaurants management" at bounding box center [488, 69] width 121 height 16
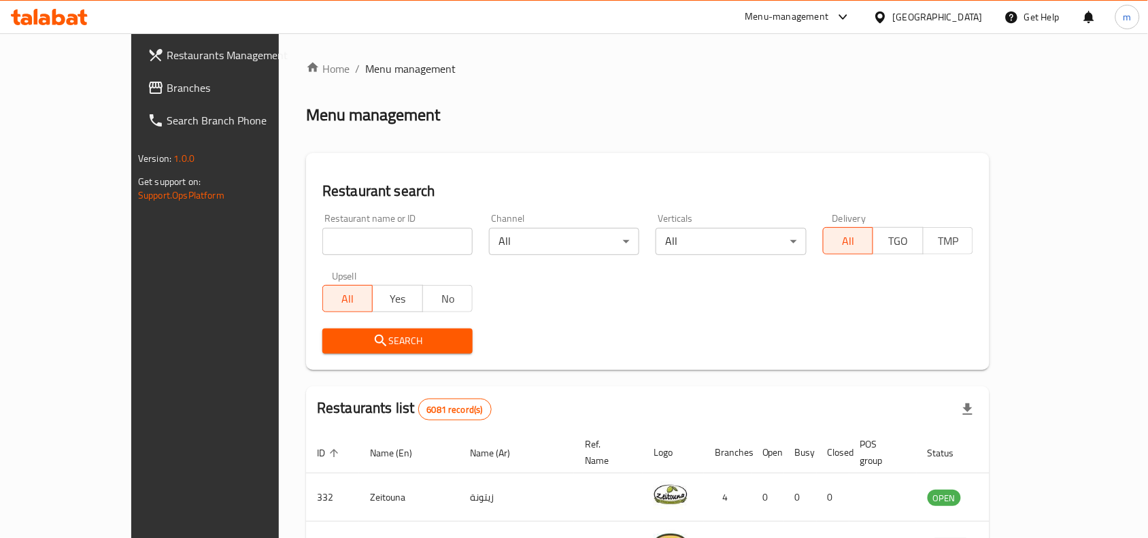
click at [322, 247] on input "search" at bounding box center [397, 241] width 150 height 27
paste input "694897"
type input "694897"
click button "Search" at bounding box center [397, 340] width 150 height 25
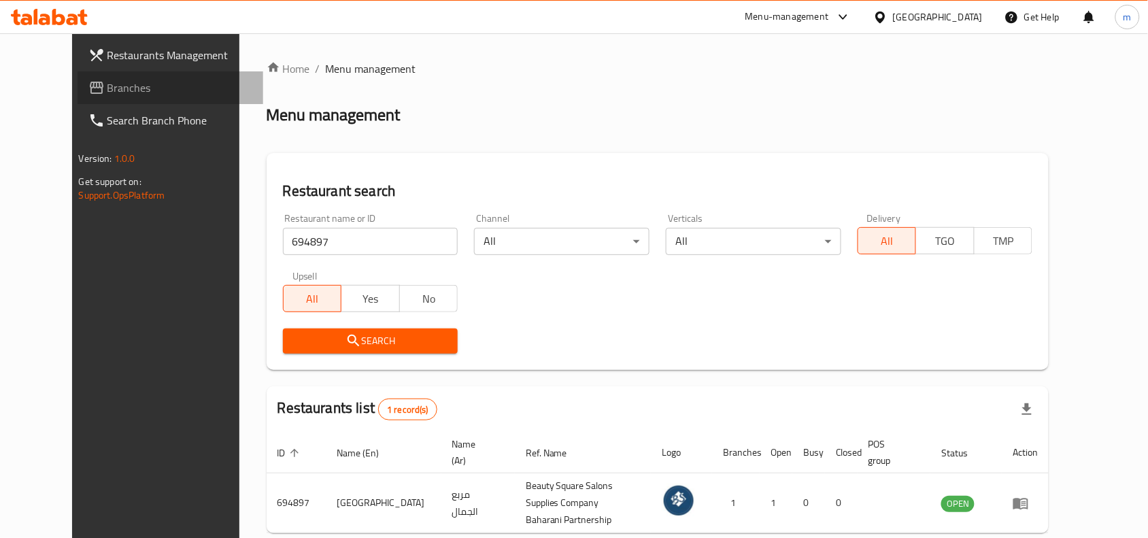
click at [78, 73] on link "Branches" at bounding box center [171, 87] width 186 height 33
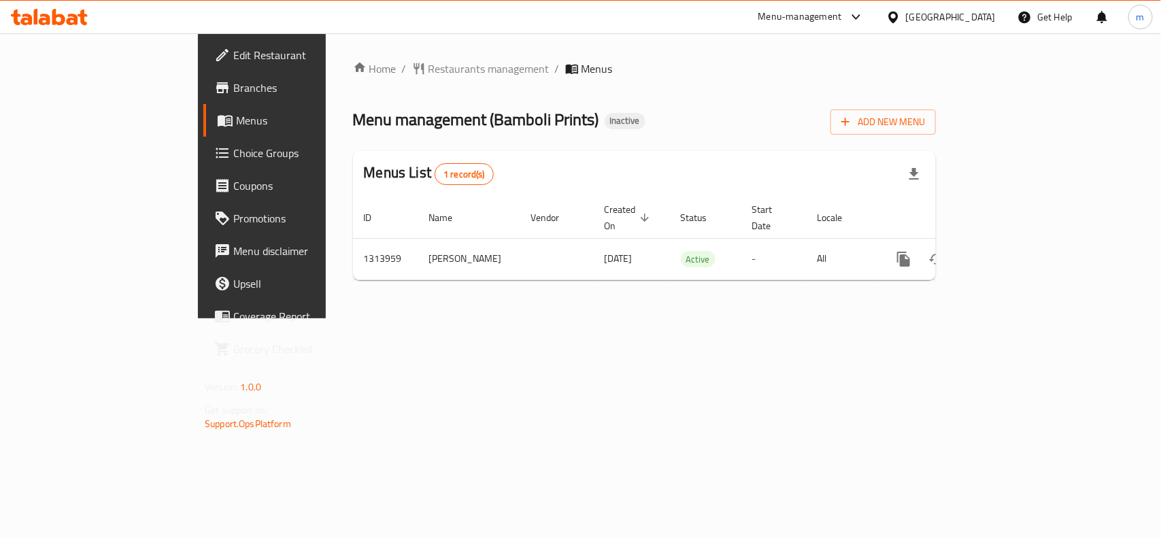
click at [326, 52] on div "Home / Restaurants management / Menus Menu management ( Bamboli Prints ) Inacti…" at bounding box center [644, 175] width 637 height 285
click at [428, 65] on span "Restaurants management" at bounding box center [488, 69] width 121 height 16
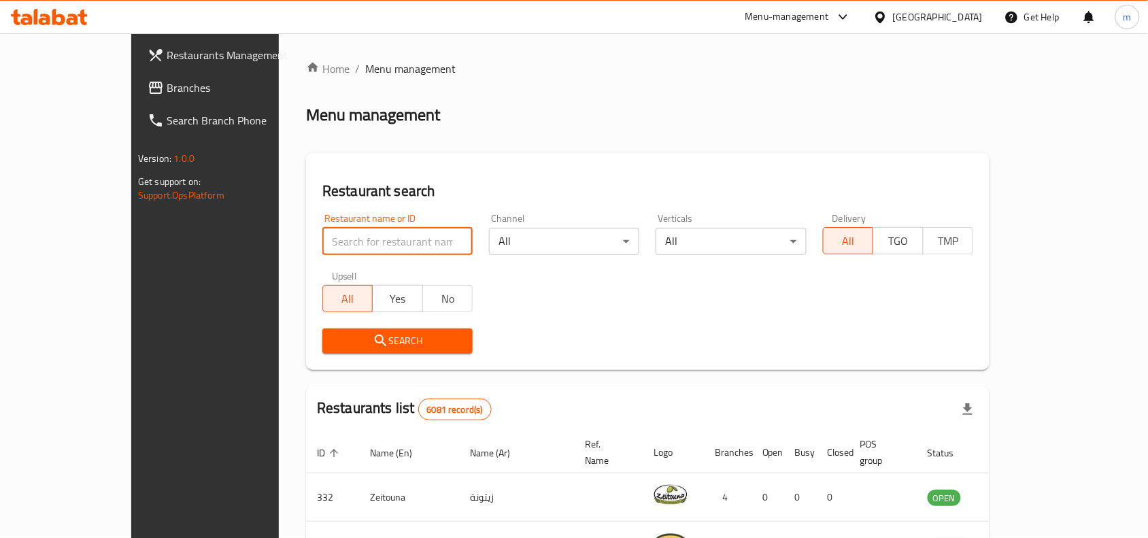
click at [322, 237] on input "search" at bounding box center [397, 241] width 150 height 27
paste input "706632"
type input "706632"
click button "Search" at bounding box center [397, 340] width 150 height 25
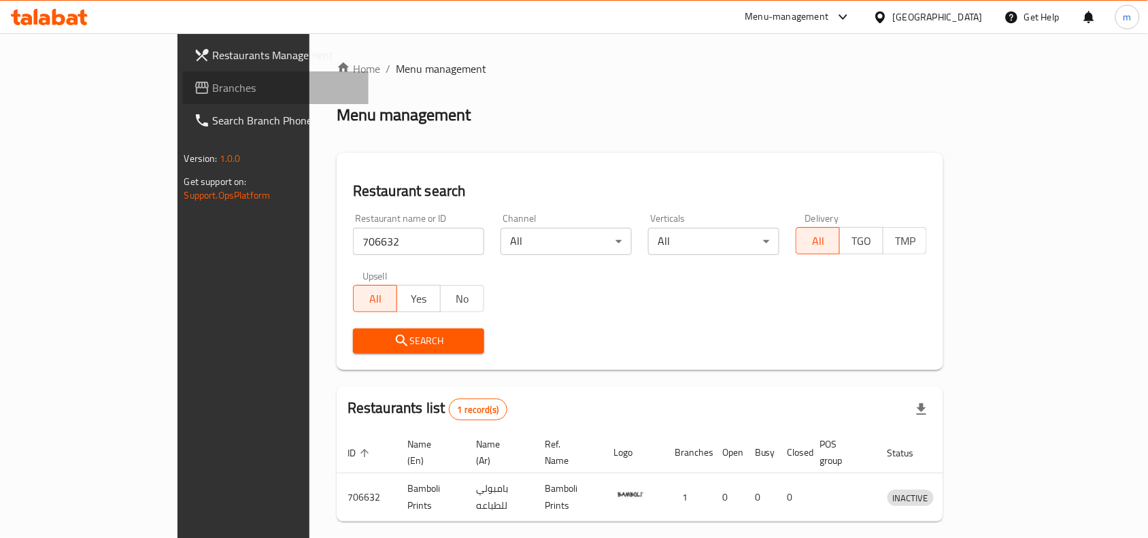
click at [183, 100] on link "Branches" at bounding box center [276, 87] width 186 height 33
